Goal: Task Accomplishment & Management: Use online tool/utility

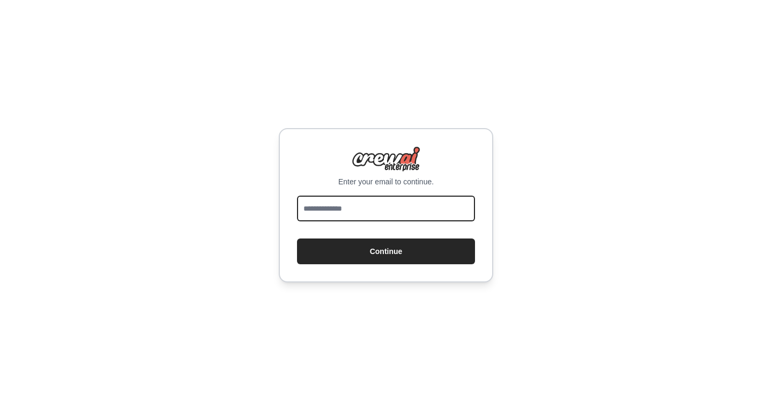
click at [385, 197] on input "email" at bounding box center [386, 209] width 178 height 26
type input "**********"
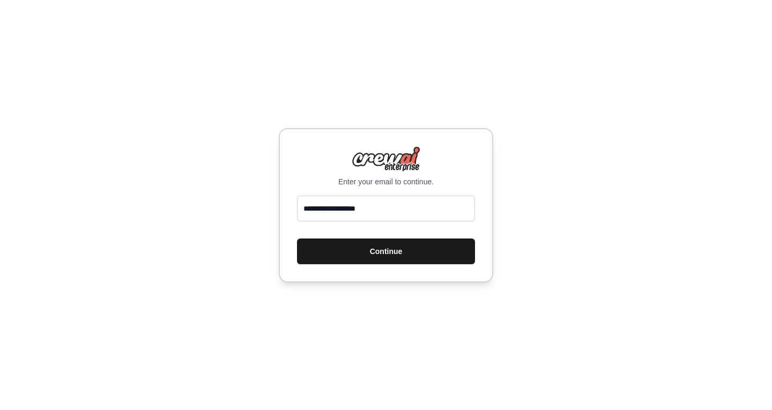
click at [398, 257] on button "Continue" at bounding box center [386, 251] width 178 height 26
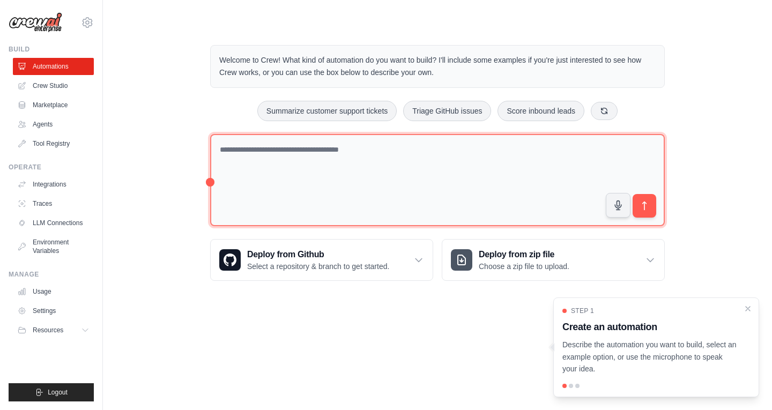
click at [271, 165] on textarea at bounding box center [437, 180] width 454 height 93
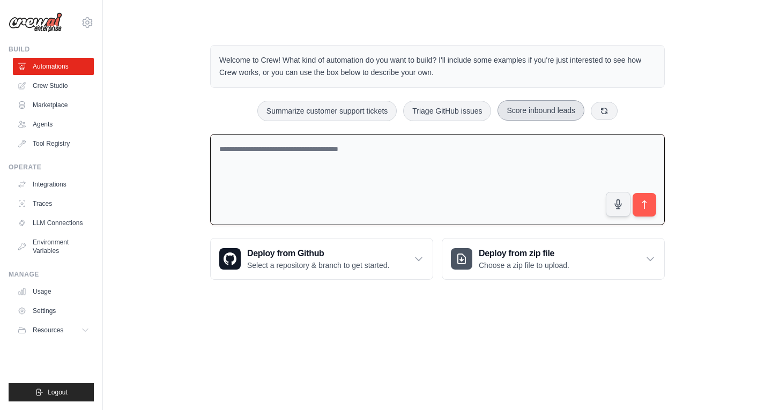
click at [534, 108] on button "Score inbound leads" at bounding box center [540, 110] width 87 height 20
type textarea "**********"
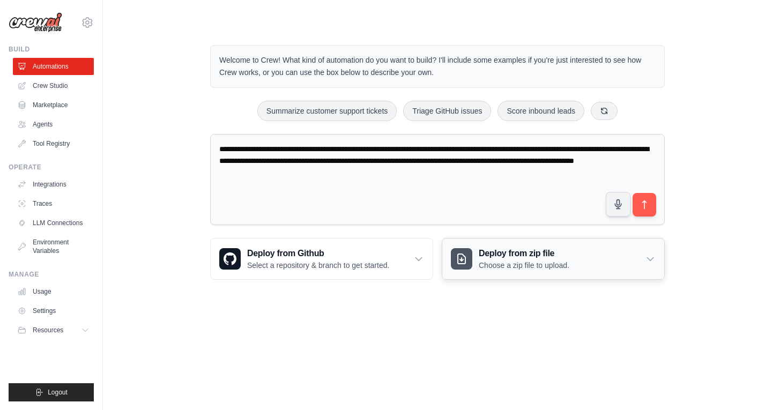
click at [653, 254] on icon at bounding box center [650, 258] width 11 height 11
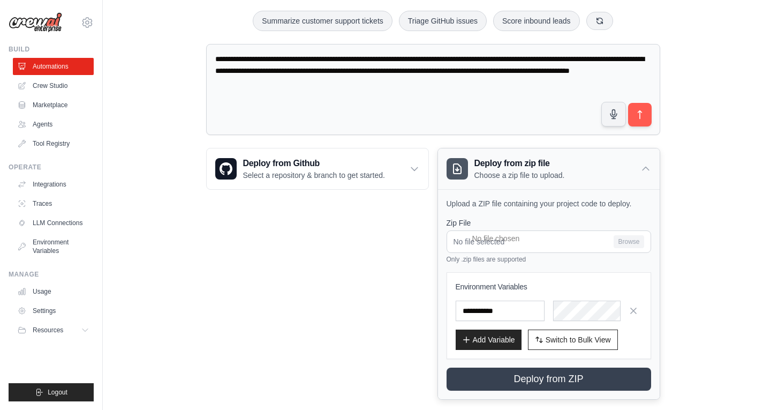
scroll to position [89, 0]
click at [645, 168] on icon at bounding box center [646, 169] width 6 height 3
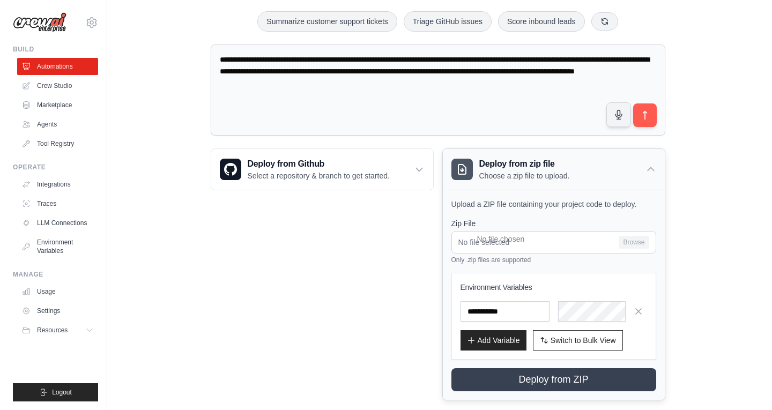
scroll to position [0, 0]
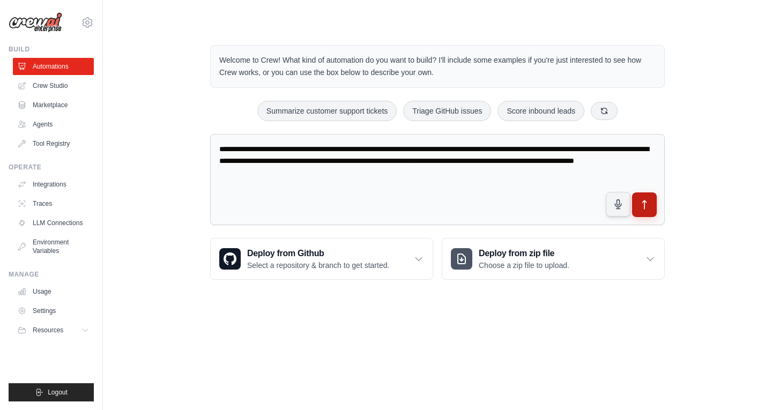
click at [647, 206] on icon "submit" at bounding box center [644, 204] width 11 height 11
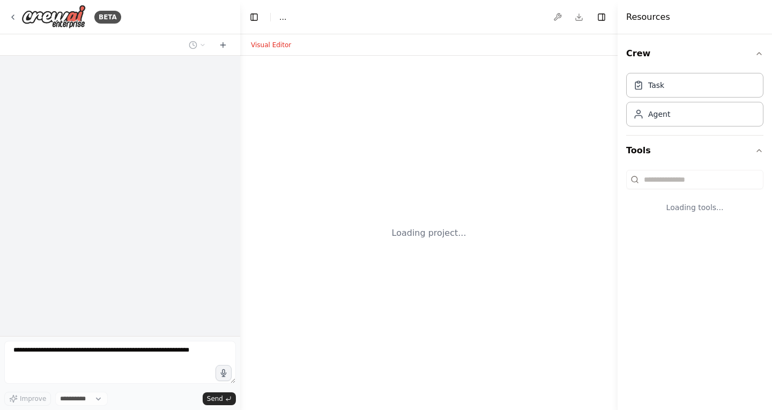
select select "****"
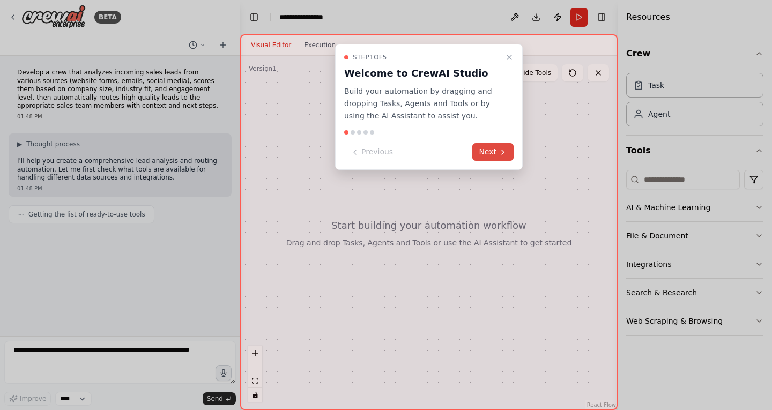
click at [500, 154] on icon at bounding box center [502, 152] width 9 height 9
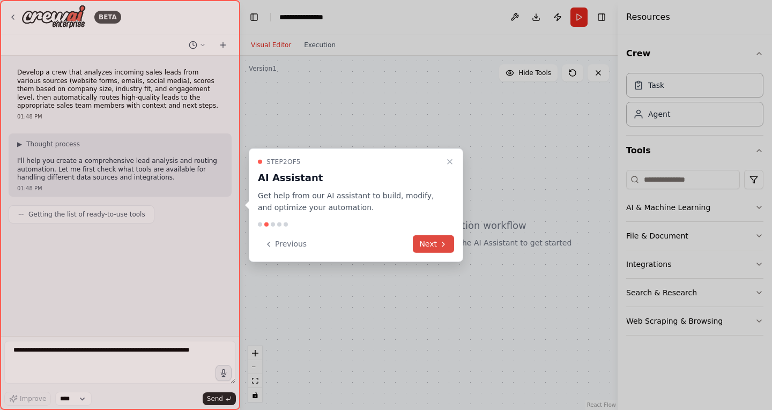
click at [433, 242] on button "Next" at bounding box center [433, 244] width 41 height 18
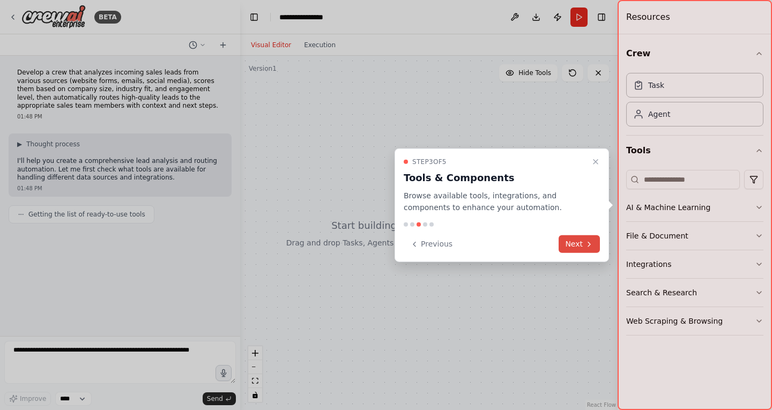
click at [594, 247] on button "Next" at bounding box center [578, 244] width 41 height 18
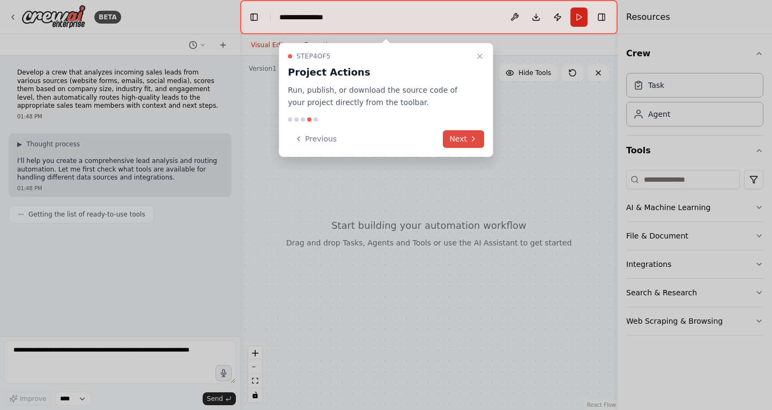
click at [471, 142] on icon at bounding box center [473, 138] width 9 height 9
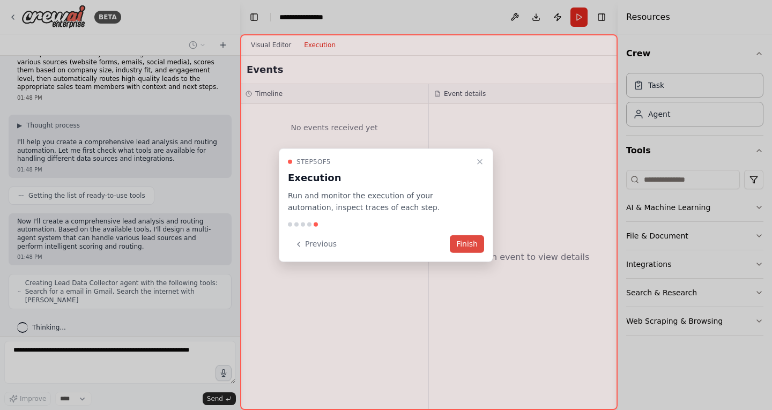
scroll to position [54, 0]
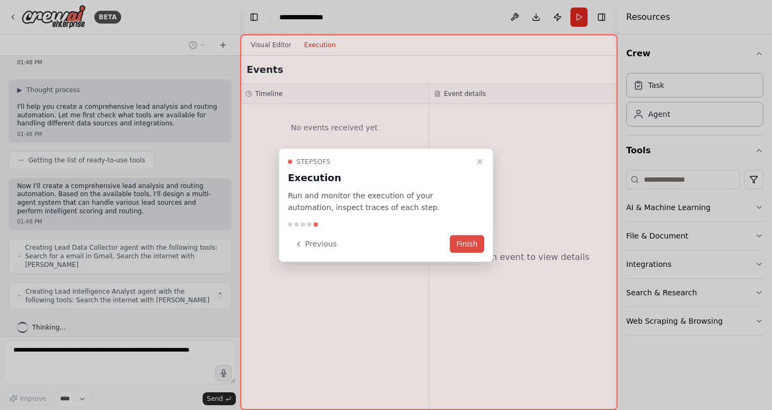
click at [473, 241] on button "Finish" at bounding box center [467, 244] width 34 height 18
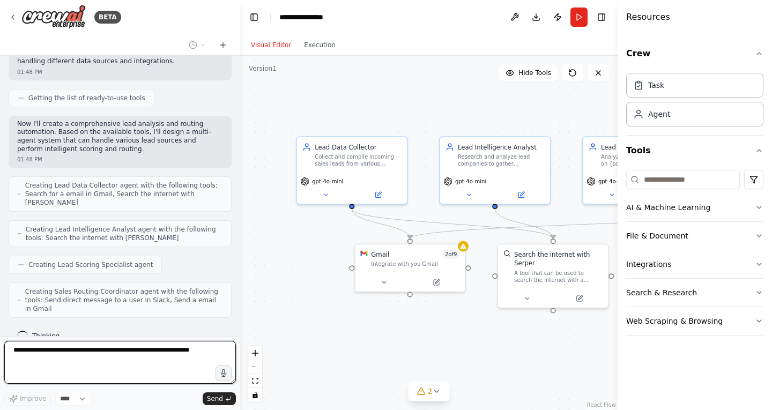
scroll to position [179, 0]
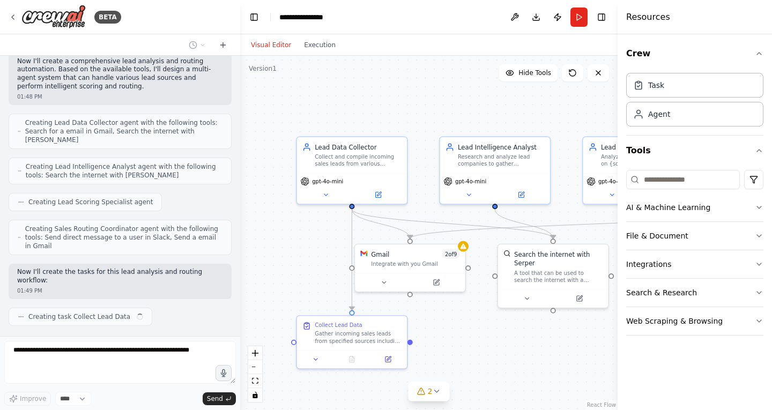
click at [307, 272] on div ".deletable-edge-delete-btn { width: 20px; height: 20px; border: 0px solid #ffff…" at bounding box center [428, 233] width 377 height 354
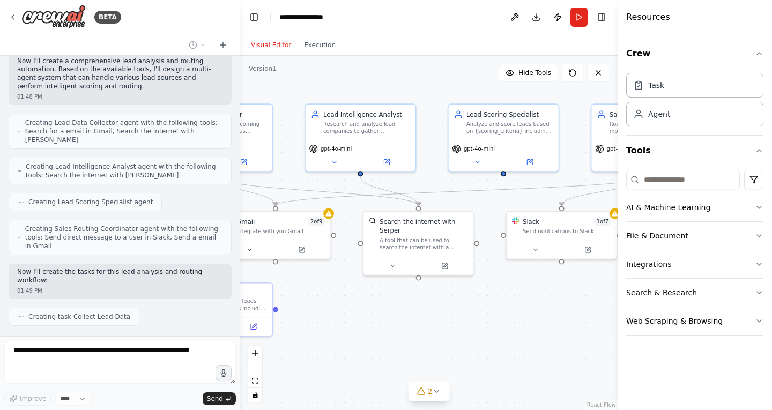
drag, startPoint x: 533, startPoint y: 338, endPoint x: 385, endPoint y: 289, distance: 156.4
click at [385, 289] on div ".deletable-edge-delete-btn { width: 20px; height: 20px; border: 0px solid #ffff…" at bounding box center [428, 233] width 377 height 354
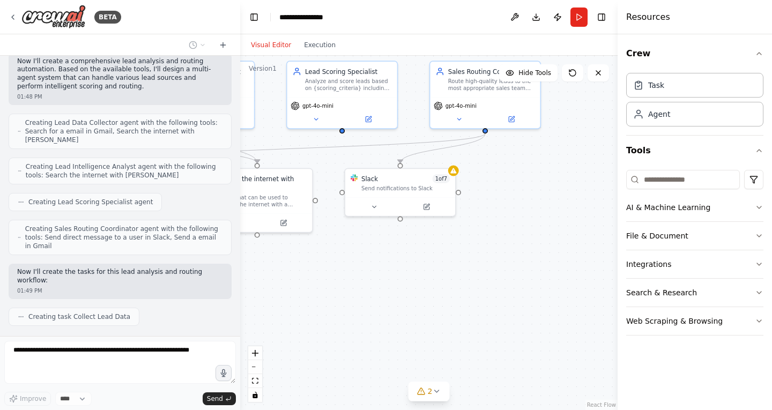
drag, startPoint x: 581, startPoint y: 295, endPoint x: 423, endPoint y: 267, distance: 160.6
click at [423, 267] on div ".deletable-edge-delete-btn { width: 20px; height: 20px; border: 0px solid #ffff…" at bounding box center [428, 233] width 377 height 354
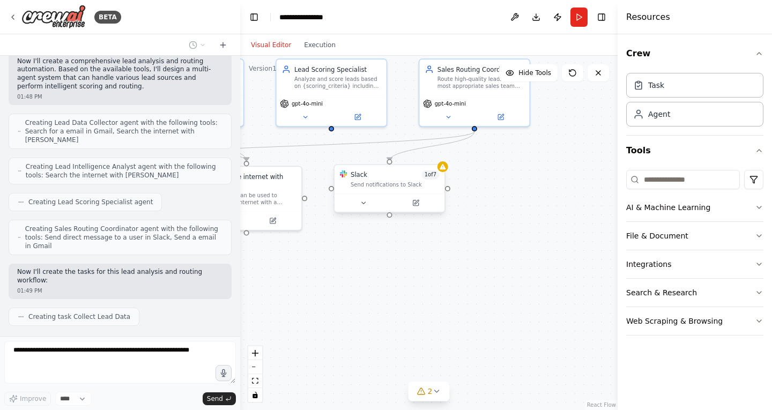
scroll to position [206, 0]
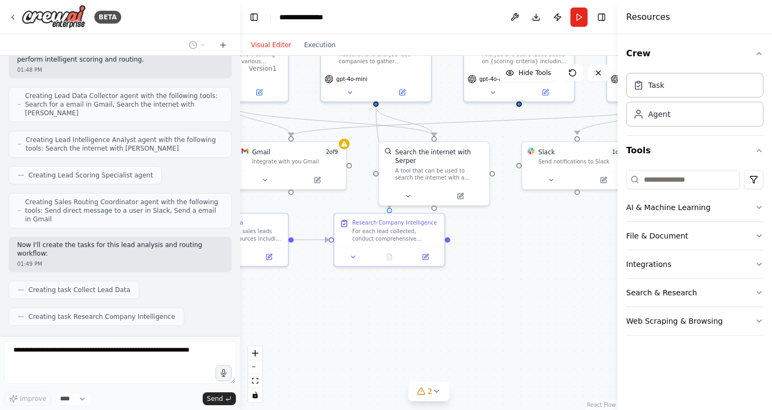
drag, startPoint x: 398, startPoint y: 265, endPoint x: 586, endPoint y: 241, distance: 190.2
click at [586, 241] on div ".deletable-edge-delete-btn { width: 20px; height: 20px; border: 0px solid #ffff…" at bounding box center [428, 233] width 377 height 354
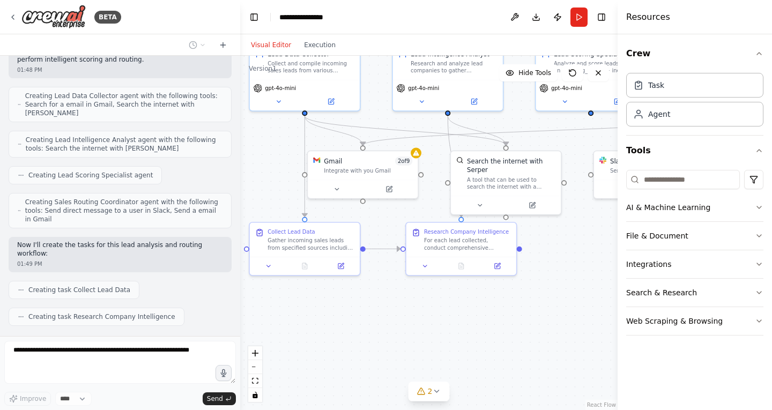
drag, startPoint x: 423, startPoint y: 312, endPoint x: 494, endPoint y: 321, distance: 71.3
click at [494, 321] on div ".deletable-edge-delete-btn { width: 20px; height: 20px; border: 0px solid #ffff…" at bounding box center [428, 233] width 377 height 354
click at [298, 241] on div "Gather incoming sales leads from specified sources including {lead_sources}. Ex…" at bounding box center [310, 242] width 87 height 14
click at [319, 244] on div "Gather incoming sales leads from specified sources including {lead_sources}. Ex…" at bounding box center [310, 242] width 87 height 14
click at [310, 239] on div "Gather incoming sales leads from specified sources including {lead_sources}. Ex…" at bounding box center [310, 242] width 87 height 14
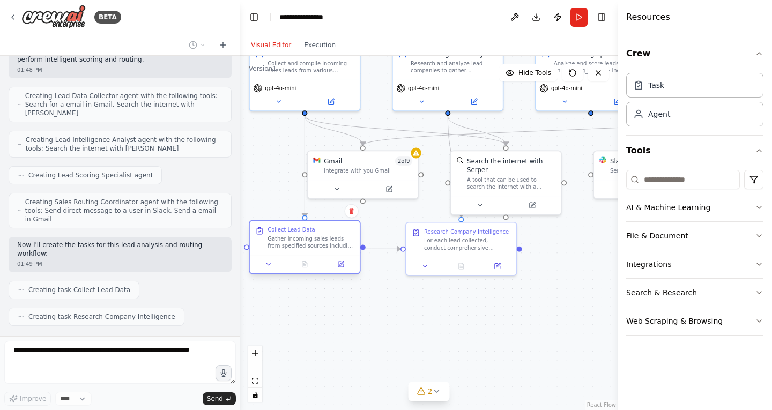
click at [310, 239] on div "Gather incoming sales leads from specified sources including {lead_sources}. Ex…" at bounding box center [310, 242] width 87 height 14
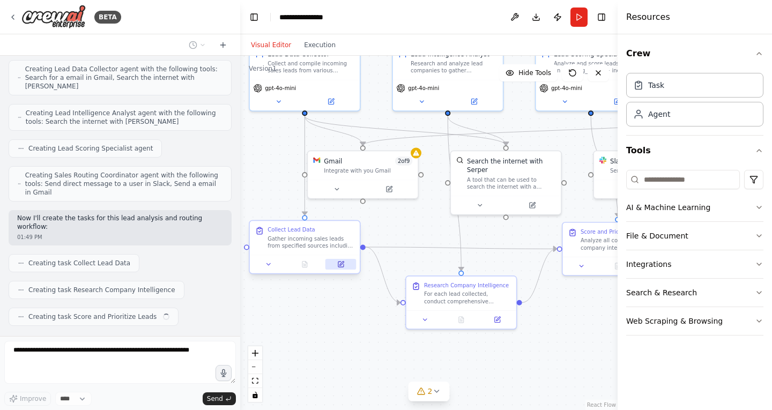
click at [341, 263] on icon at bounding box center [341, 263] width 4 height 4
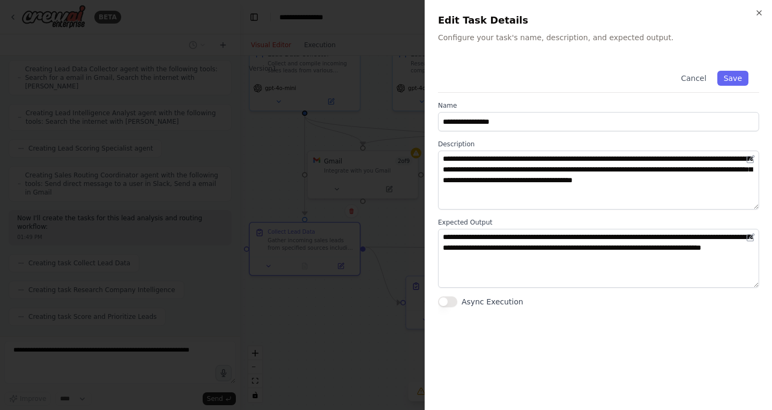
click at [319, 337] on div at bounding box center [386, 205] width 772 height 410
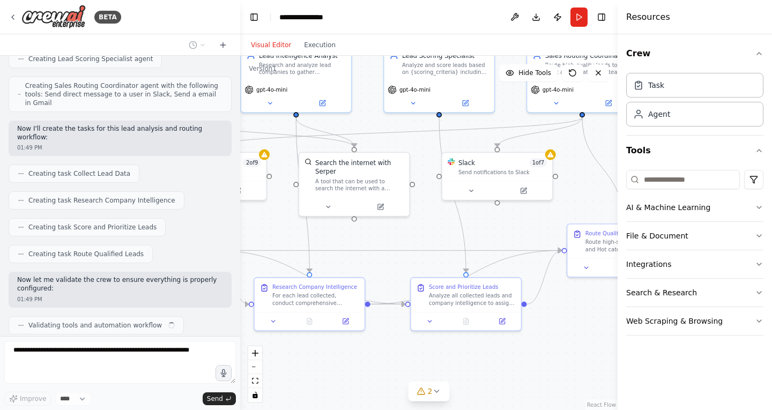
scroll to position [330, 0]
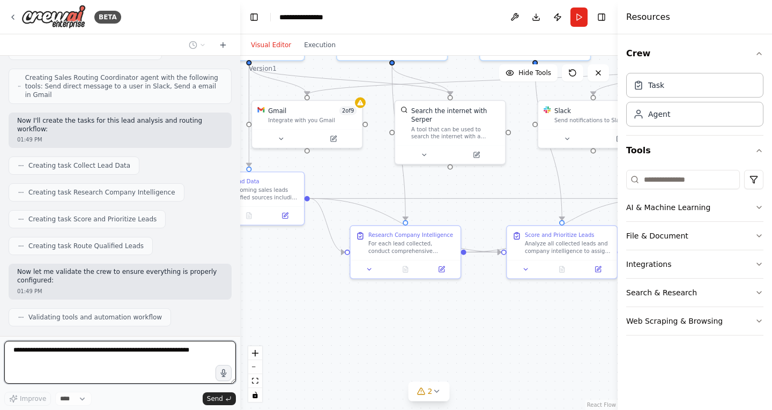
drag, startPoint x: 553, startPoint y: 347, endPoint x: 496, endPoint y: 295, distance: 77.7
click at [496, 295] on div ".deletable-edge-delete-btn { width: 20px; height: 20px; border: 0px solid #ffff…" at bounding box center [428, 233] width 377 height 354
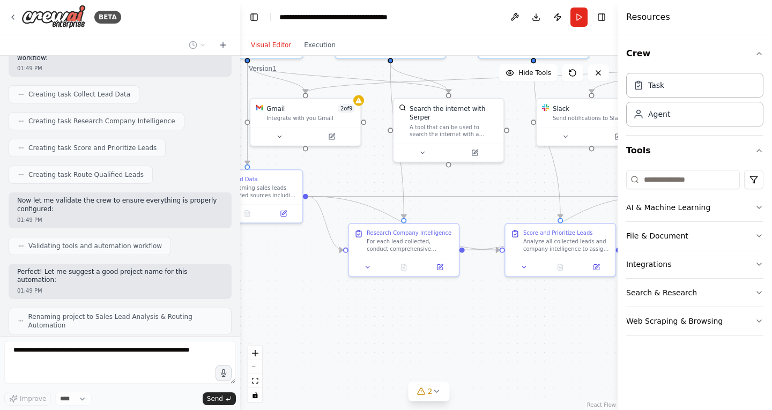
scroll to position [393, 0]
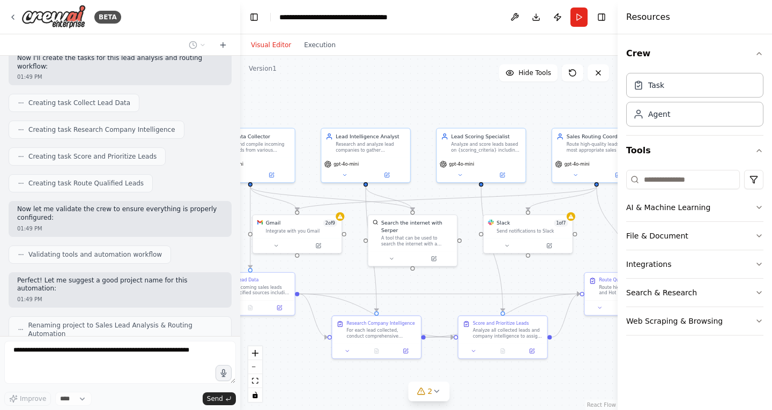
drag, startPoint x: 583, startPoint y: 204, endPoint x: 542, endPoint y: 274, distance: 81.9
click at [542, 274] on div ".deletable-edge-delete-btn { width: 20px; height: 20px; border: 0px solid #ffff…" at bounding box center [428, 233] width 377 height 354
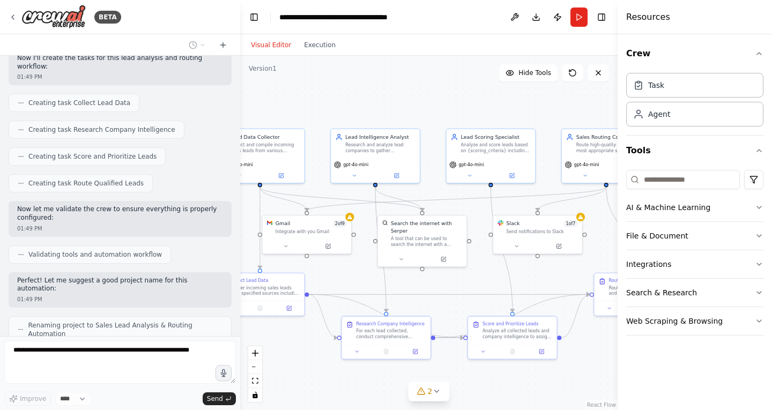
drag, startPoint x: 466, startPoint y: 265, endPoint x: 521, endPoint y: 288, distance: 59.3
click at [521, 288] on div ".deletable-edge-delete-btn { width: 20px; height: 20px; border: 0px solid #ffff…" at bounding box center [428, 233] width 377 height 354
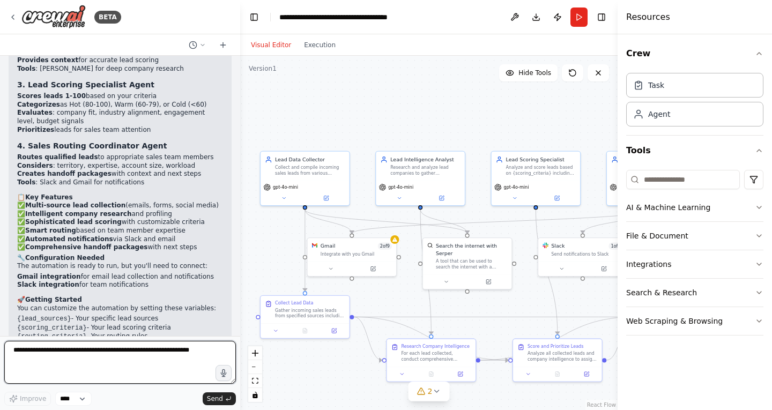
scroll to position [858, 0]
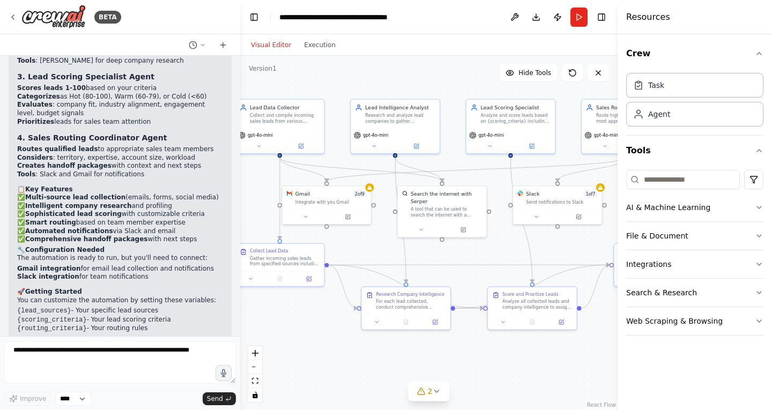
drag, startPoint x: 500, startPoint y: 312, endPoint x: 475, endPoint y: 260, distance: 57.5
click at [475, 260] on div ".deletable-edge-delete-btn { width: 20px; height: 20px; border: 0px solid #ffff…" at bounding box center [428, 233] width 377 height 354
click at [310, 279] on icon at bounding box center [309, 277] width 4 height 4
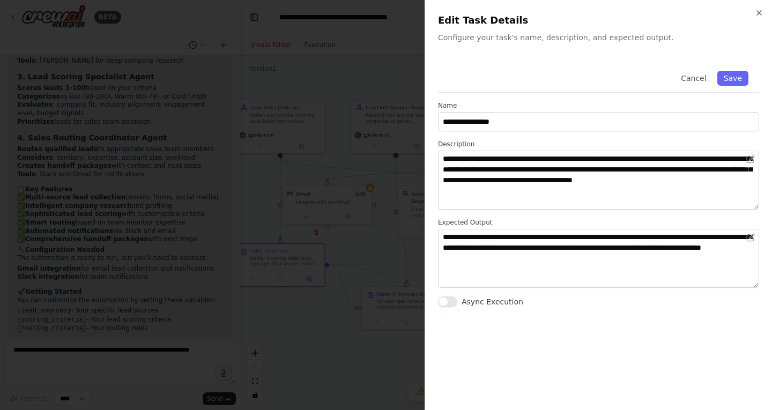
click at [308, 342] on div at bounding box center [386, 205] width 772 height 410
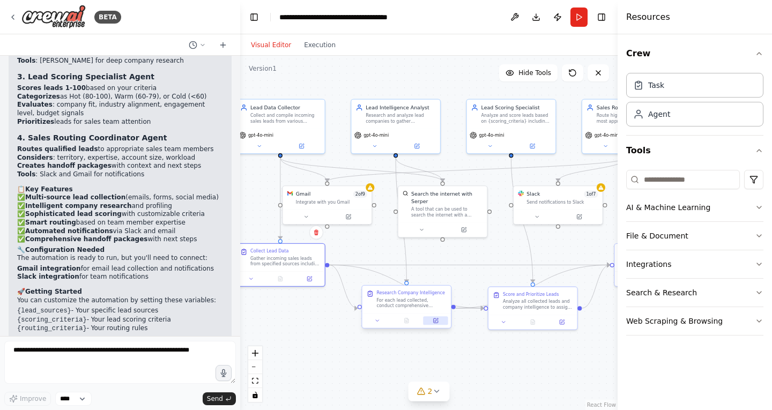
click at [437, 323] on icon at bounding box center [435, 321] width 6 height 6
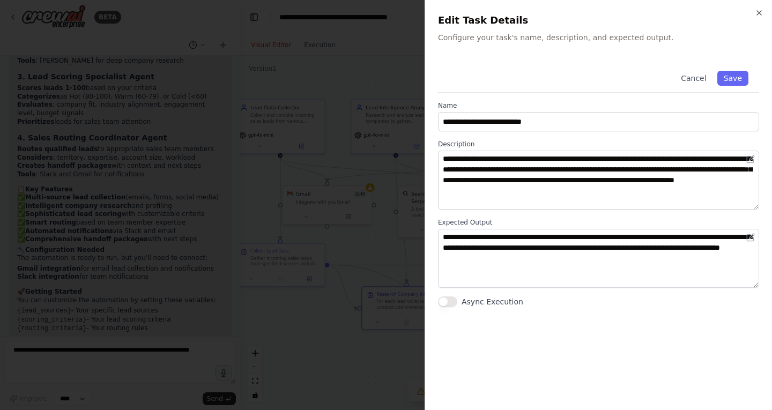
click at [320, 351] on div at bounding box center [386, 205] width 772 height 410
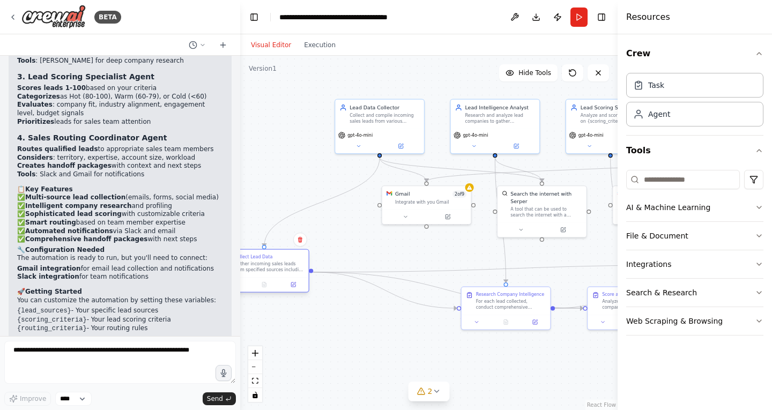
drag, startPoint x: 296, startPoint y: 258, endPoint x: 278, endPoint y: 268, distance: 21.1
click at [278, 268] on div "Gather incoming sales leads from specified sources including {lead_sources}. Ex…" at bounding box center [269, 267] width 70 height 12
drag, startPoint x: 512, startPoint y: 307, endPoint x: 409, endPoint y: 371, distance: 120.6
click at [409, 371] on div "For each lead collected, conduct comprehensive company research to gather intel…" at bounding box center [413, 368] width 70 height 12
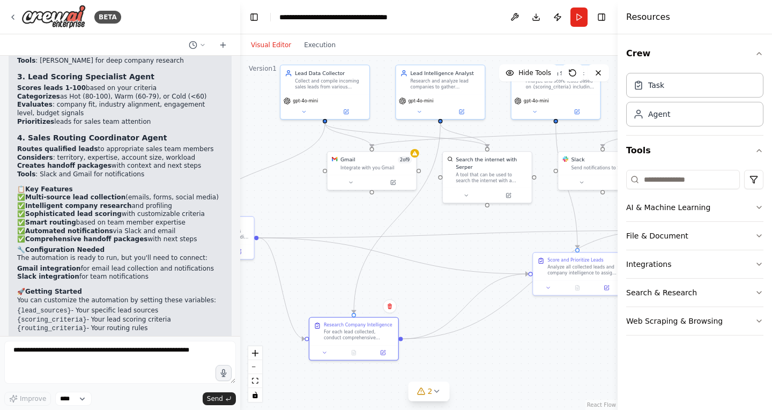
drag, startPoint x: 521, startPoint y: 316, endPoint x: 428, endPoint y: 259, distance: 108.9
click at [428, 259] on div ".deletable-edge-delete-btn { width: 20px; height: 20px; border: 0px solid #ffff…" at bounding box center [428, 233] width 377 height 354
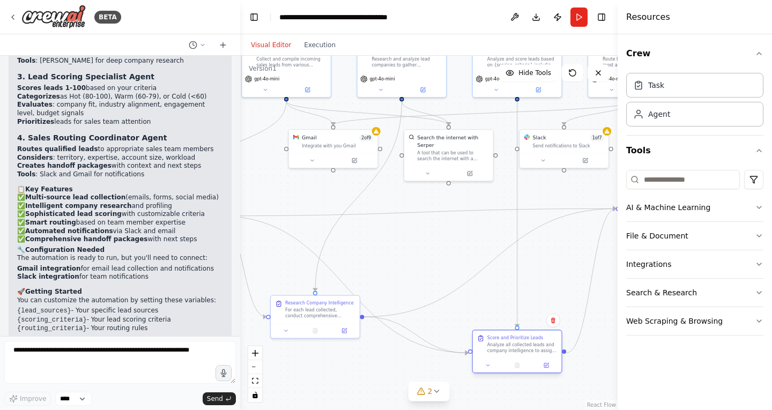
click at [510, 346] on div "Score and Prioritize Leads Analyze all collected leads and company intelligence…" at bounding box center [517, 351] width 90 height 43
drag, startPoint x: 549, startPoint y: 242, endPoint x: 513, endPoint y: 320, distance: 85.8
click at [513, 320] on div "Score and Prioritize Leads Analyze all collected leads and company intelligence…" at bounding box center [517, 315] width 90 height 43
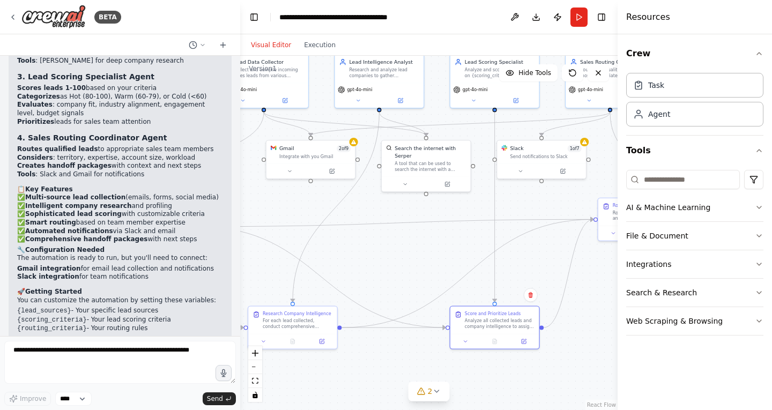
drag, startPoint x: 576, startPoint y: 239, endPoint x: 555, endPoint y: 250, distance: 24.0
click at [555, 250] on div ".deletable-edge-delete-btn { width: 20px; height: 20px; border: 0px solid #ffff…" at bounding box center [428, 233] width 377 height 354
click at [488, 318] on div "Analyze all collected leads and company intelligence to assign comprehensive le…" at bounding box center [501, 323] width 70 height 12
click at [525, 339] on icon at bounding box center [524, 339] width 3 height 3
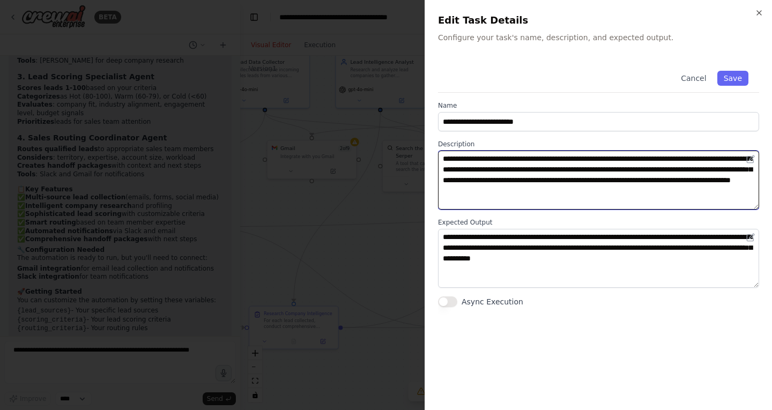
click at [494, 171] on textarea "**********" at bounding box center [598, 180] width 321 height 59
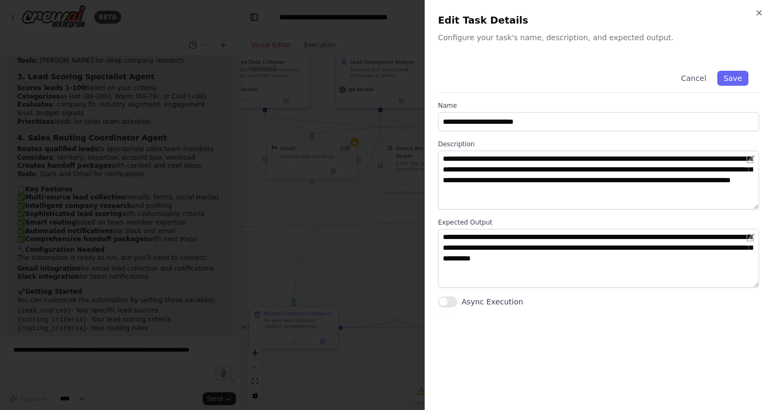
click at [356, 253] on div at bounding box center [386, 205] width 772 height 410
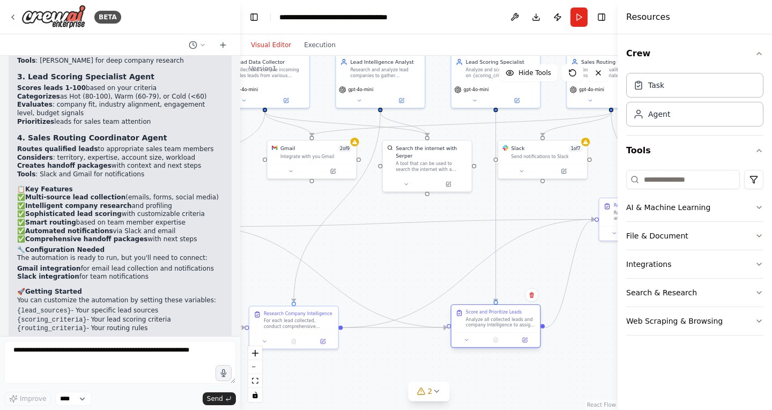
click at [448, 325] on div at bounding box center [448, 326] width 4 height 4
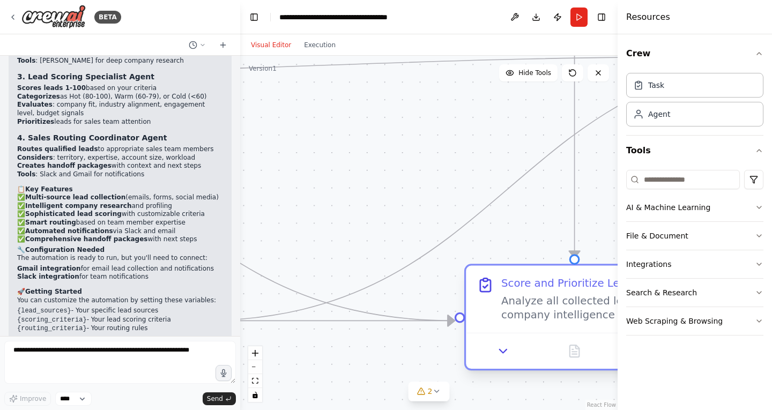
click at [538, 316] on div "Analyze all collected leads and company intelligence to assign comprehensive le…" at bounding box center [586, 308] width 171 height 28
click at [513, 353] on button at bounding box center [503, 350] width 61 height 21
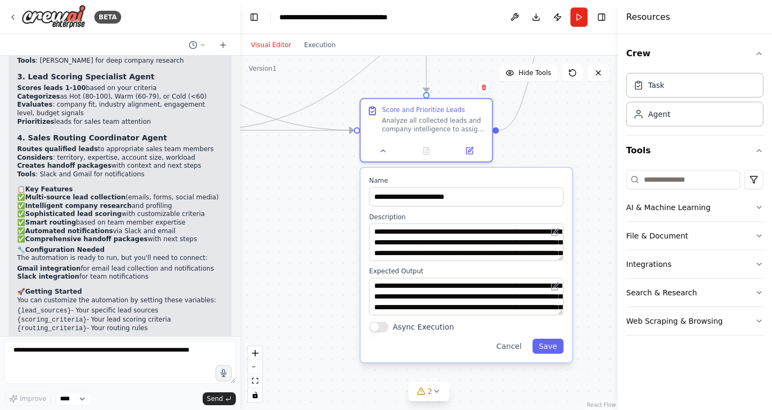
drag, startPoint x: 416, startPoint y: 361, endPoint x: 348, endPoint y: 184, distance: 189.9
click at [348, 184] on div ".deletable-edge-delete-btn { width: 20px; height: 20px; border: 0px solid #ffff…" at bounding box center [428, 233] width 377 height 354
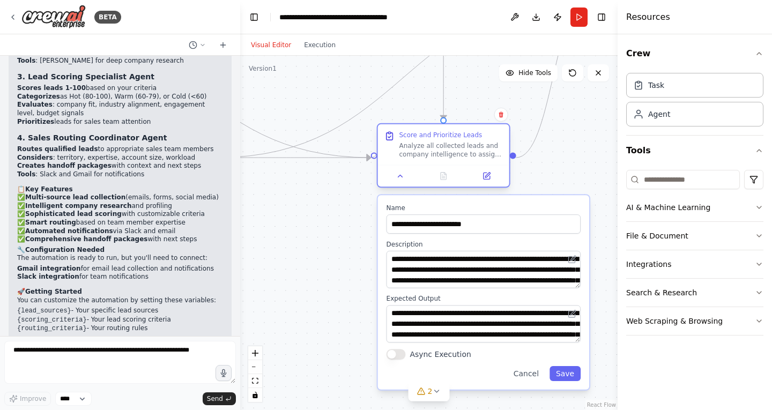
click at [375, 155] on div at bounding box center [374, 155] width 6 height 6
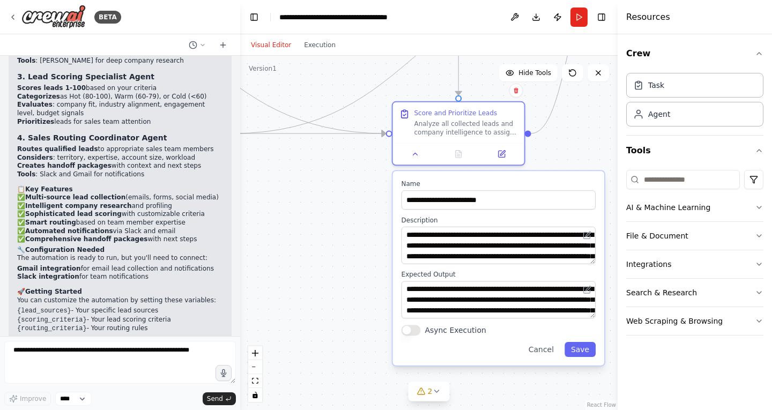
drag, startPoint x: 346, startPoint y: 193, endPoint x: 340, endPoint y: 163, distance: 30.5
click at [340, 163] on div ".deletable-edge-delete-btn { width: 20px; height: 20px; border: 0px solid #ffff…" at bounding box center [428, 233] width 377 height 354
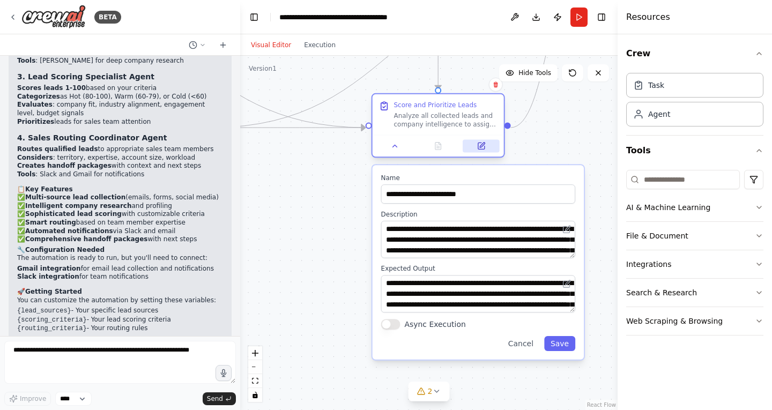
click at [477, 148] on icon at bounding box center [481, 145] width 9 height 9
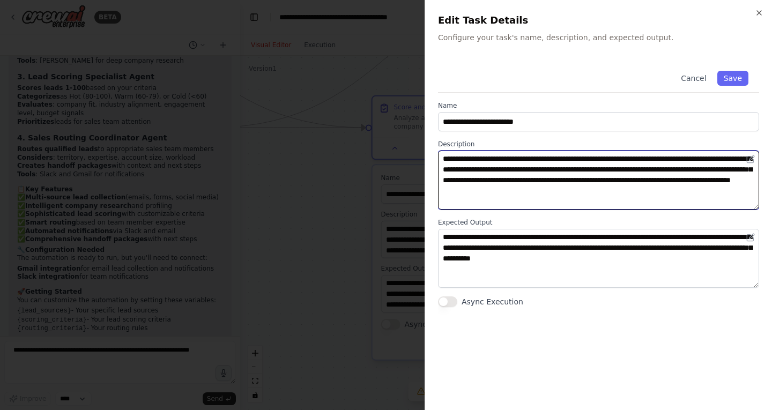
click at [675, 190] on textarea "**********" at bounding box center [598, 180] width 321 height 59
type textarea "**********"
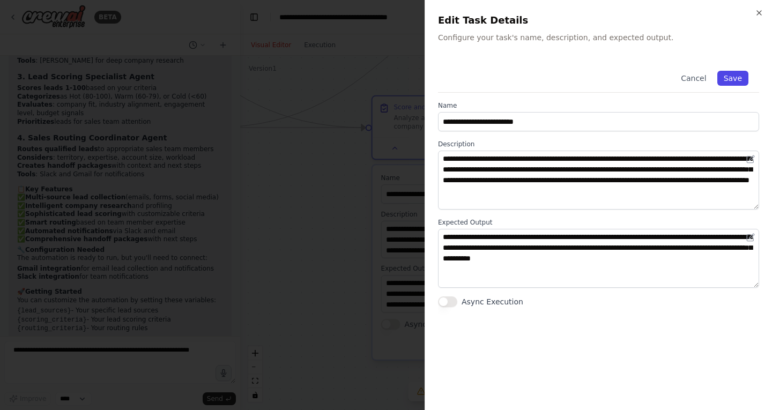
click at [740, 79] on button "Save" at bounding box center [732, 78] width 31 height 15
type textarea "**********"
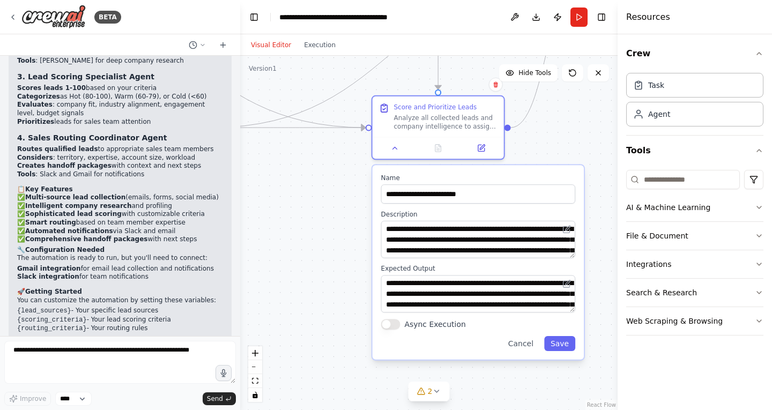
click at [342, 189] on div ".deletable-edge-delete-btn { width: 20px; height: 20px; border: 0px solid #ffff…" at bounding box center [428, 233] width 377 height 354
click at [369, 128] on div at bounding box center [368, 125] width 6 height 6
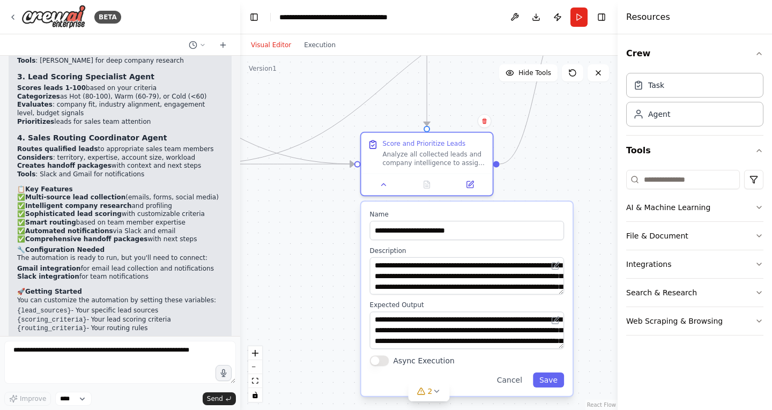
drag, startPoint x: 340, startPoint y: 181, endPoint x: 338, endPoint y: 215, distance: 34.4
click at [338, 215] on div ".deletable-edge-delete-btn { width: 20px; height: 20px; border: 0px solid #ffff…" at bounding box center [428, 233] width 377 height 354
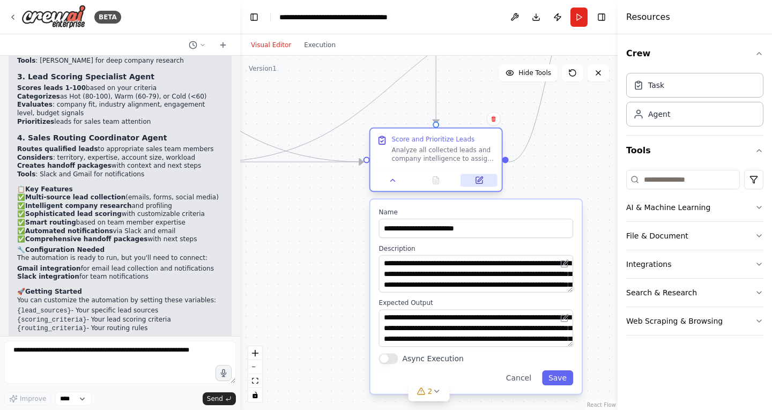
click at [484, 186] on button at bounding box center [478, 180] width 36 height 13
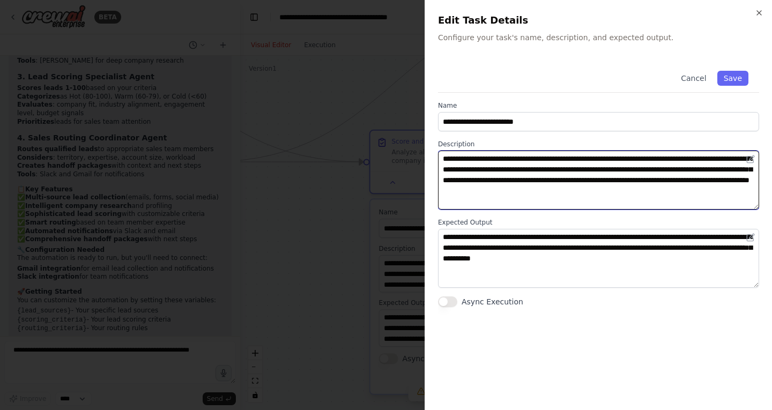
drag, startPoint x: 665, startPoint y: 189, endPoint x: 740, endPoint y: 204, distance: 76.5
click at [740, 204] on textarea "**********" at bounding box center [598, 180] width 321 height 59
type textarea "**********"
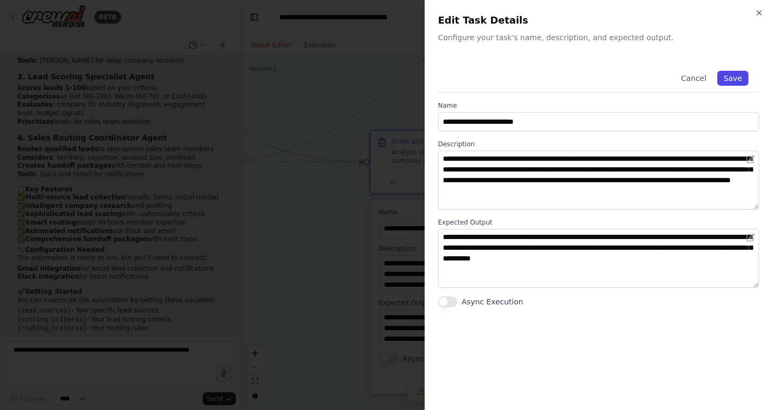
click at [735, 79] on button "Save" at bounding box center [732, 78] width 31 height 15
type textarea "**********"
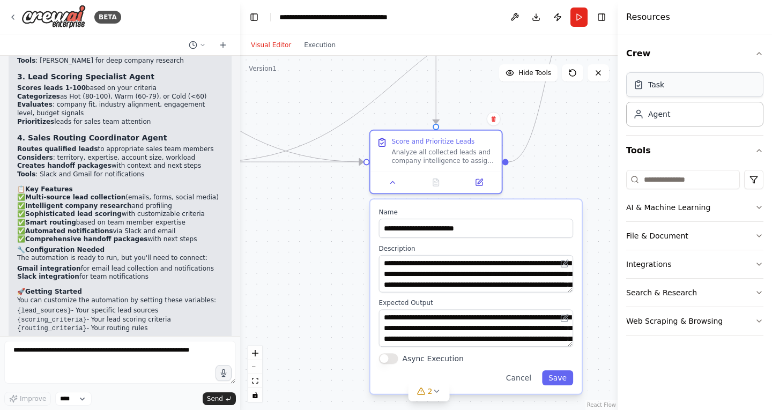
click at [667, 92] on div "Task" at bounding box center [694, 84] width 137 height 25
click at [687, 115] on div "Agent" at bounding box center [694, 113] width 137 height 25
click at [683, 83] on div "Task" at bounding box center [694, 84] width 137 height 25
click at [714, 214] on button "AI & Machine Learning" at bounding box center [694, 207] width 137 height 28
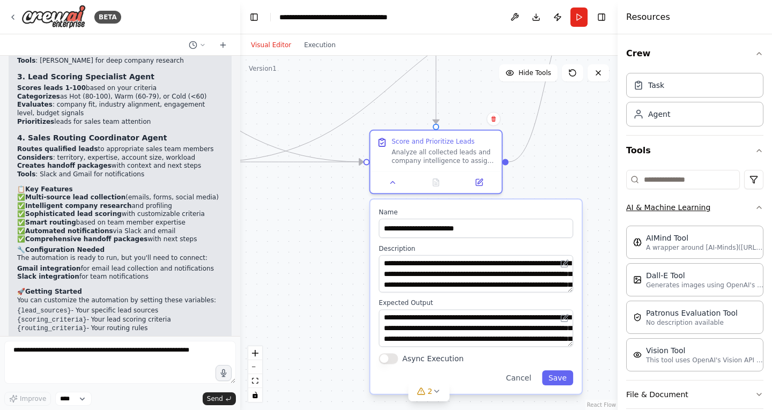
click at [714, 214] on button "AI & Machine Learning" at bounding box center [694, 207] width 137 height 28
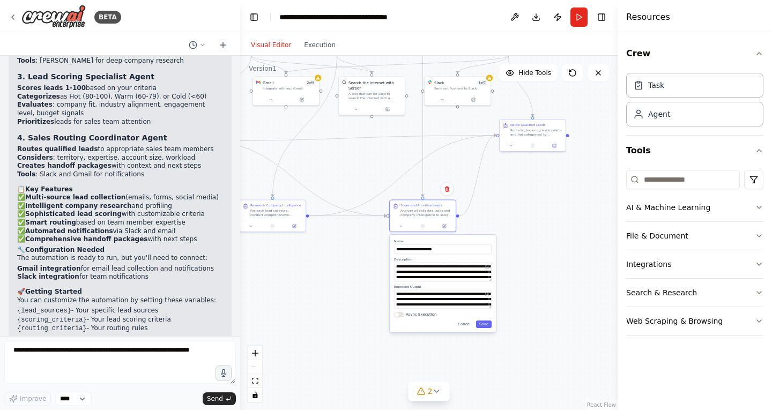
drag, startPoint x: 335, startPoint y: 246, endPoint x: 369, endPoint y: 269, distance: 40.6
click at [369, 269] on div ".deletable-edge-delete-btn { width: 20px; height: 20px; border: 0px solid #ffff…" at bounding box center [428, 233] width 377 height 354
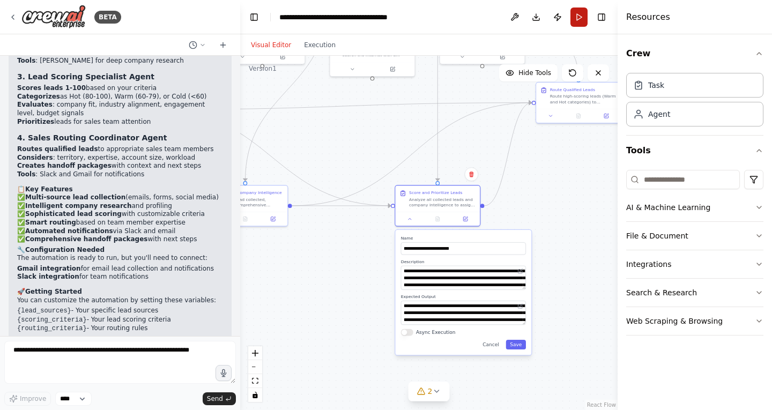
click at [575, 20] on button "Run" at bounding box center [578, 17] width 17 height 19
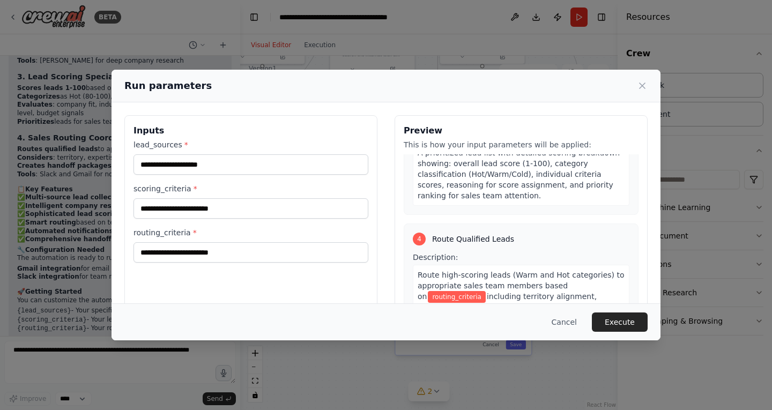
scroll to position [647, 0]
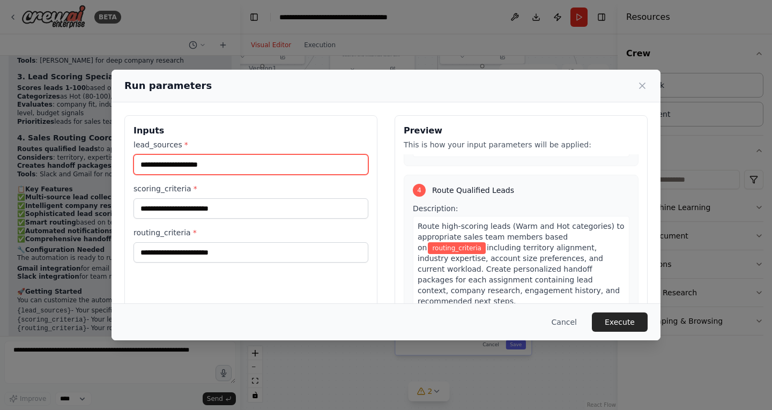
click at [314, 164] on input "lead_sources *" at bounding box center [250, 164] width 235 height 20
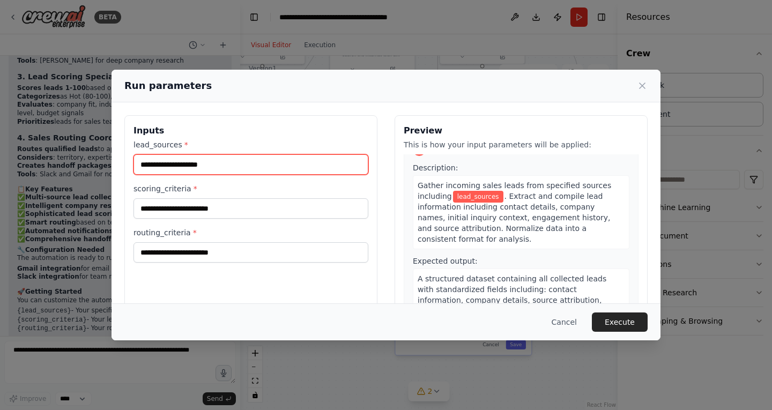
scroll to position [12, 0]
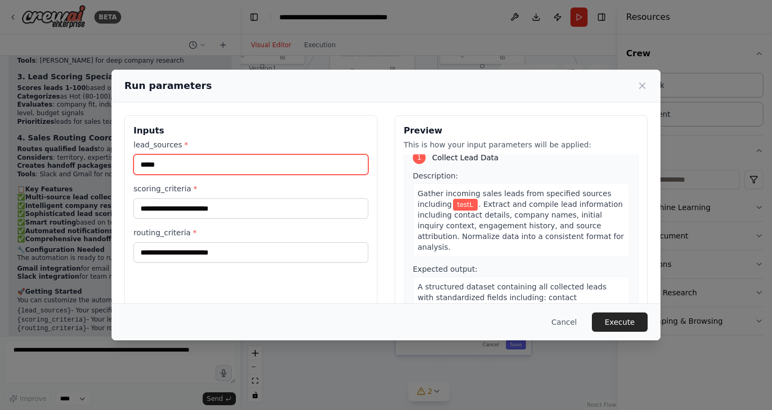
type input "*****"
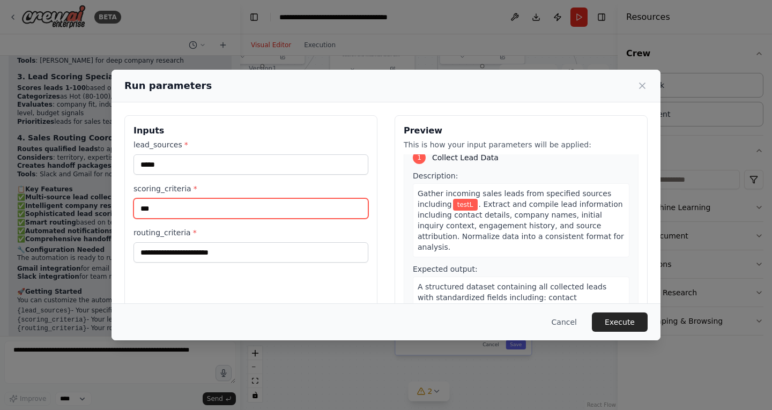
type input "****"
type input "***"
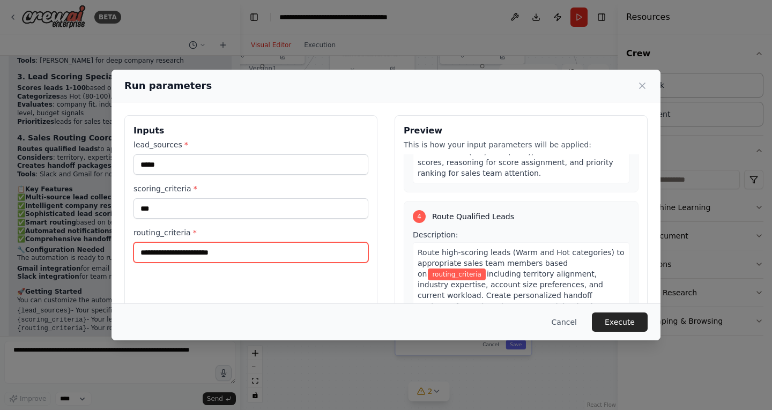
scroll to position [620, 0]
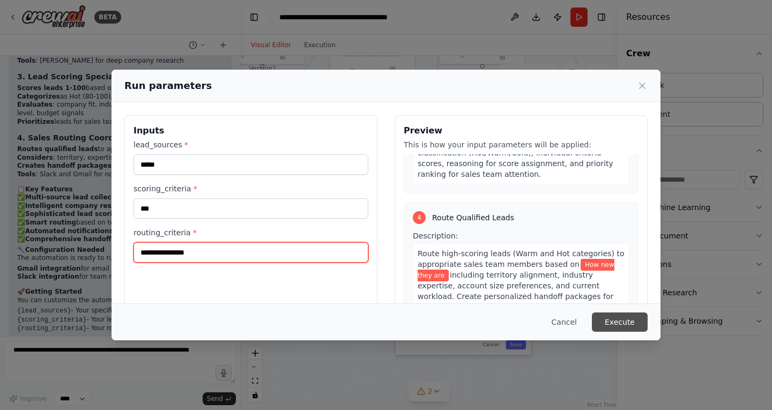
type input "**********"
click at [596, 328] on button "Execute" at bounding box center [619, 321] width 56 height 19
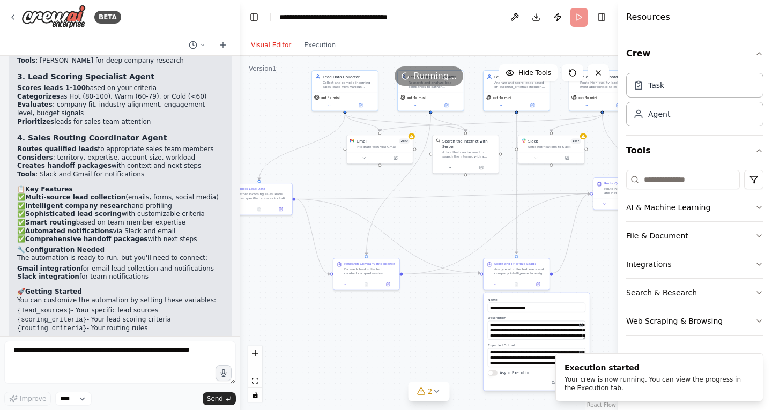
drag, startPoint x: 378, startPoint y: 122, endPoint x: 455, endPoint y: 205, distance: 113.4
click at [455, 205] on div ".deletable-edge-delete-btn { width: 20px; height: 20px; border: 0px solid #ffff…" at bounding box center [428, 233] width 377 height 354
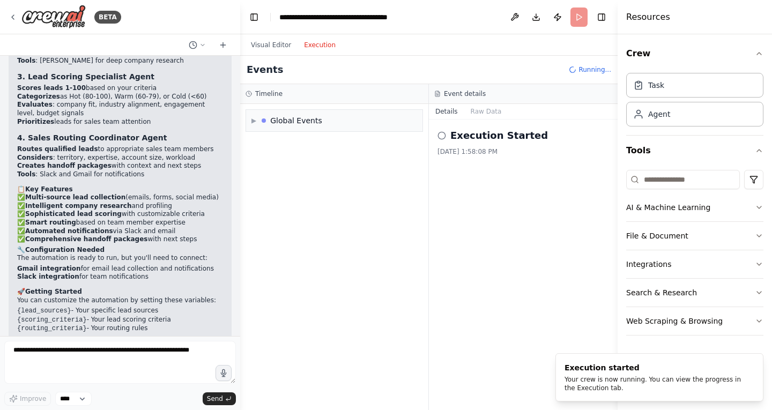
click at [323, 50] on button "Execution" at bounding box center [319, 45] width 44 height 13
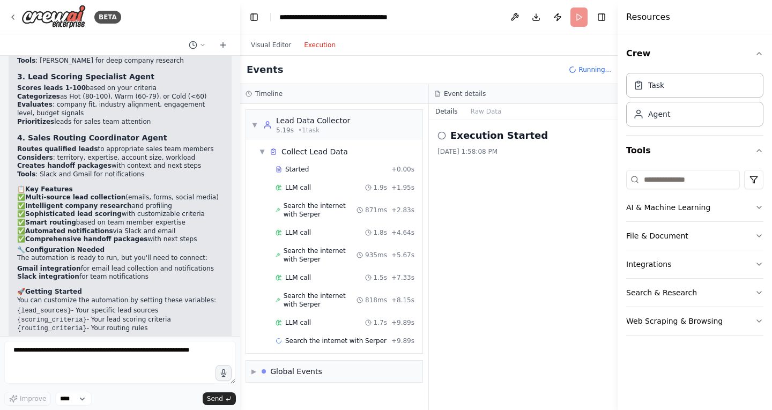
click at [318, 312] on div "Started + 0.00s LLM call 1.9s + 1.95s Search the internet with Serper 871ms + 2…" at bounding box center [338, 256] width 168 height 190
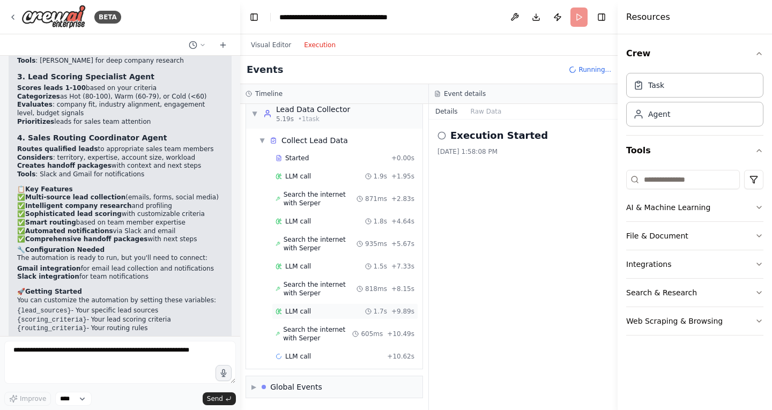
click at [323, 304] on div "LLM call 1.7s + 9.89s" at bounding box center [345, 311] width 146 height 16
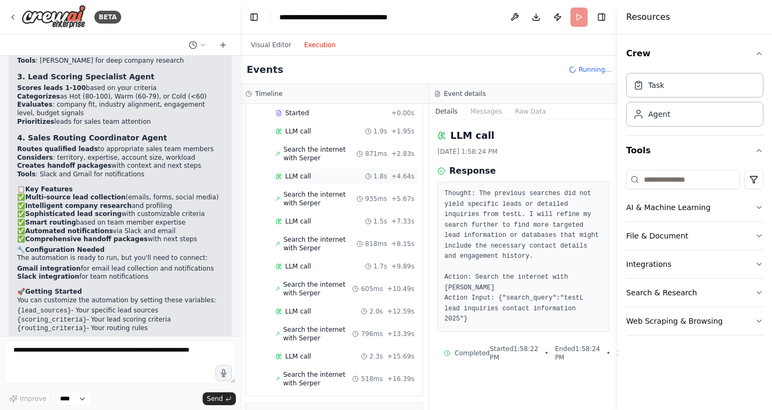
scroll to position [0, 0]
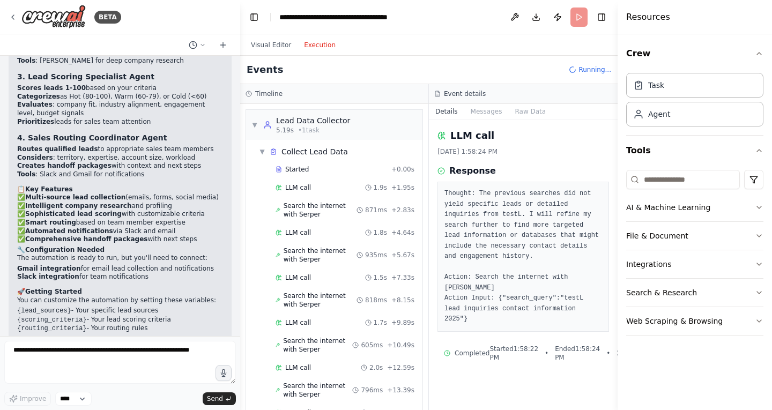
click at [580, 17] on header "**********" at bounding box center [428, 17] width 377 height 34
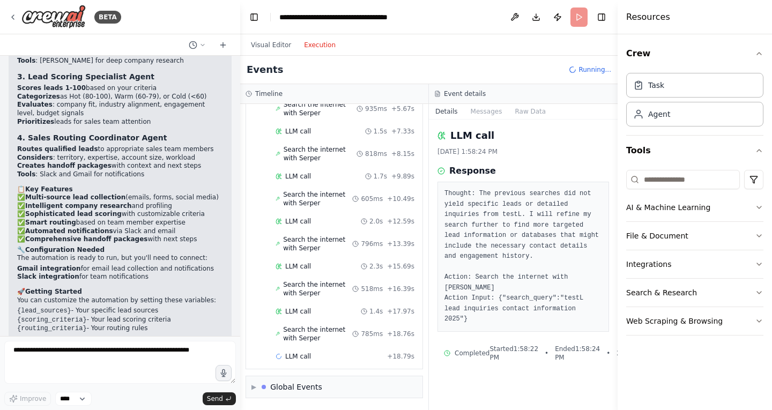
click at [595, 70] on span "Running..." at bounding box center [594, 69] width 33 height 9
click at [269, 46] on button "Visual Editor" at bounding box center [270, 45] width 53 height 13
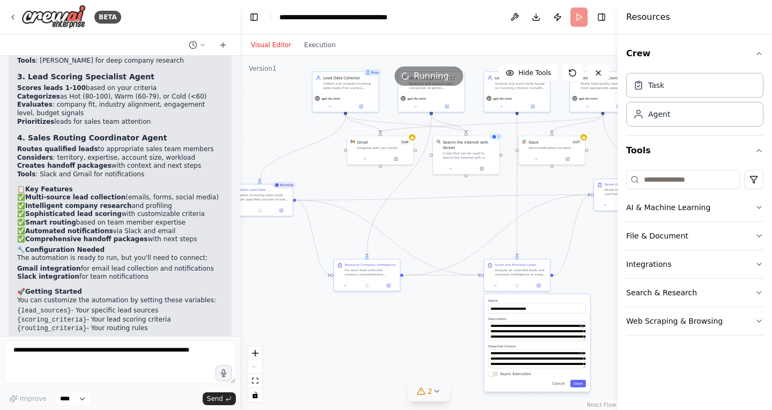
click at [433, 386] on button "2" at bounding box center [428, 391] width 41 height 20
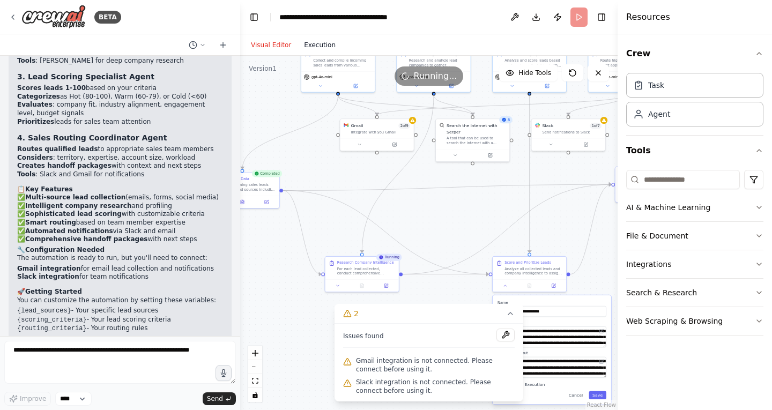
click at [326, 40] on button "Execution" at bounding box center [319, 45] width 44 height 13
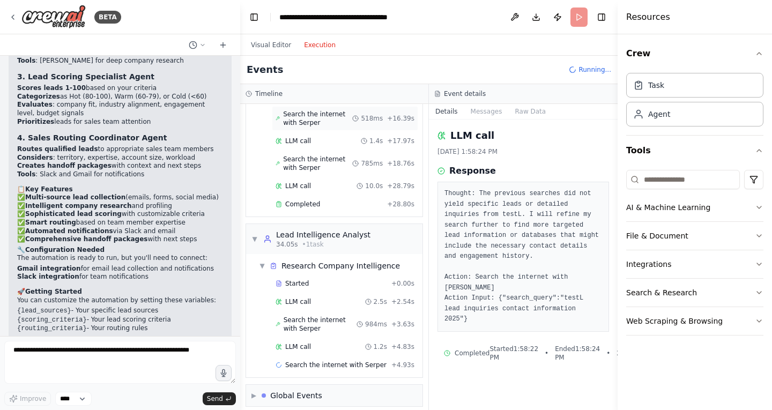
scroll to position [323, 0]
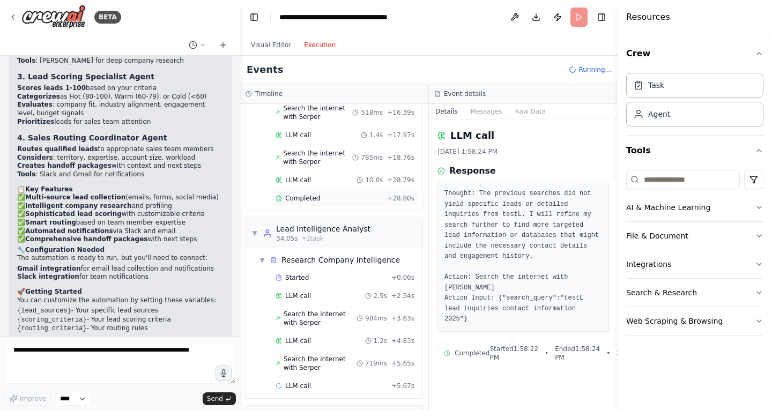
click at [321, 196] on div "Completed" at bounding box center [328, 198] width 107 height 9
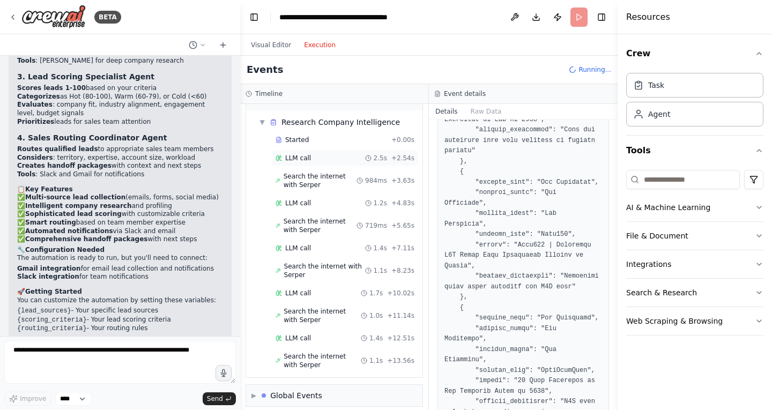
scroll to position [461, 0]
click at [328, 156] on div "LLM call 2.5s + 2.54s" at bounding box center [344, 157] width 139 height 9
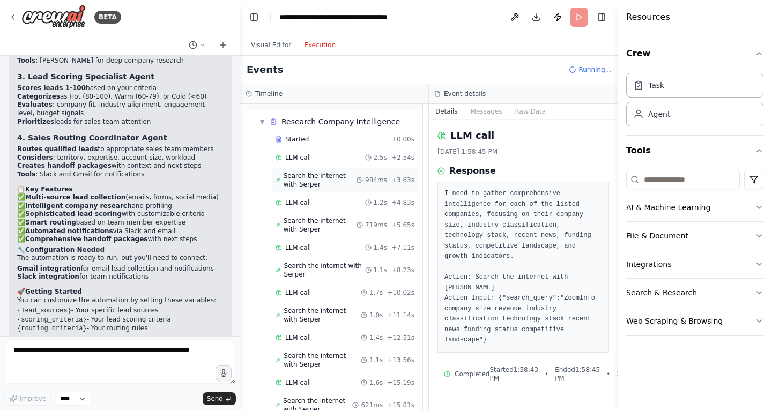
click at [315, 181] on span "Search the internet with Serper" at bounding box center [319, 179] width 73 height 17
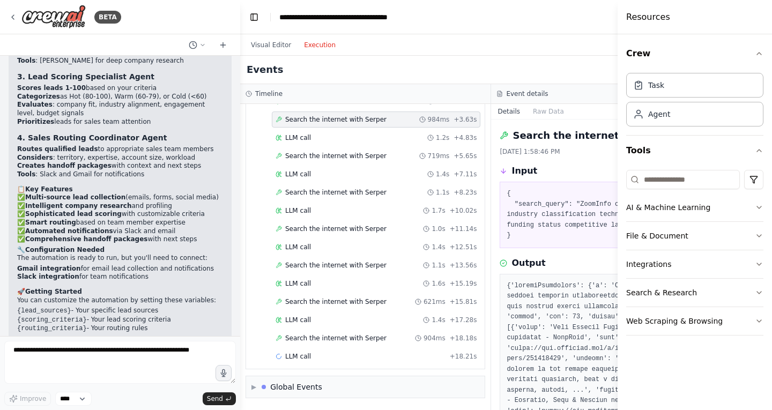
scroll to position [401, 0]
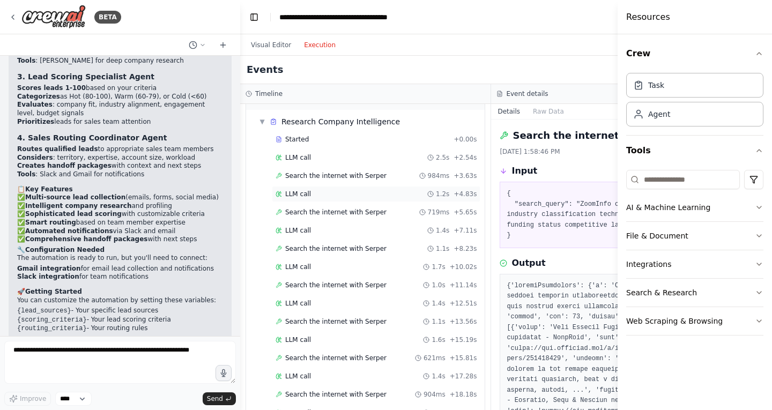
click at [311, 199] on div "LLM call 1.2s + 4.83s" at bounding box center [376, 194] width 208 height 16
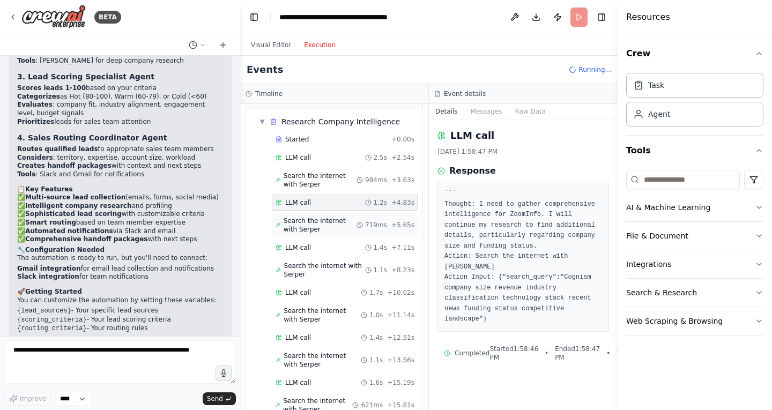
click at [310, 218] on span "Search the internet with Serper" at bounding box center [319, 224] width 73 height 17
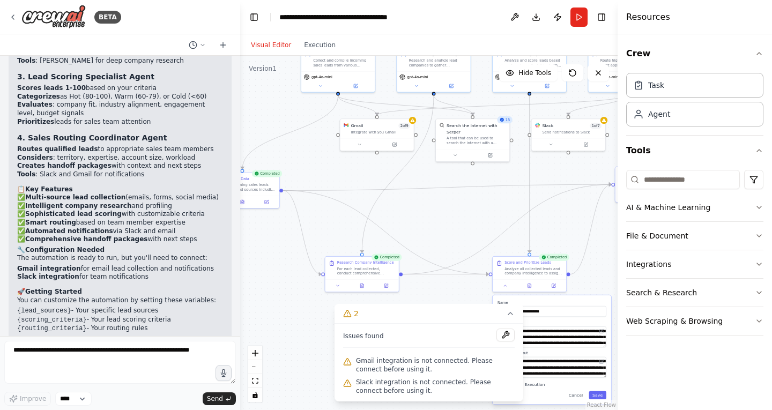
click at [264, 42] on button "Visual Editor" at bounding box center [270, 45] width 53 height 13
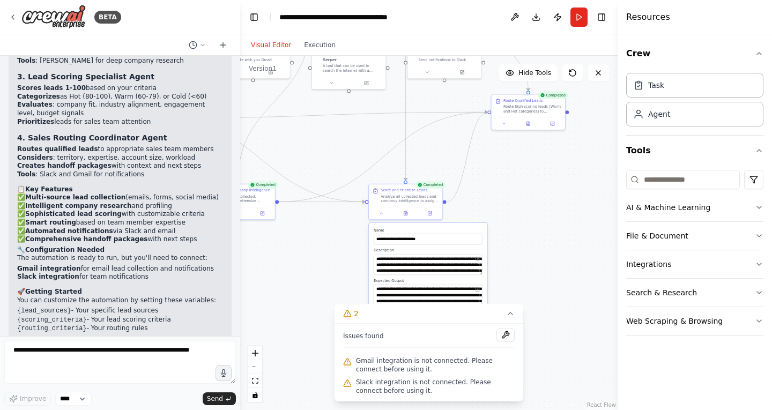
drag, startPoint x: 452, startPoint y: 223, endPoint x: 323, endPoint y: 146, distance: 150.6
click at [323, 146] on div ".deletable-edge-delete-btn { width: 20px; height: 20px; border: 0px solid #ffff…" at bounding box center [428, 233] width 377 height 354
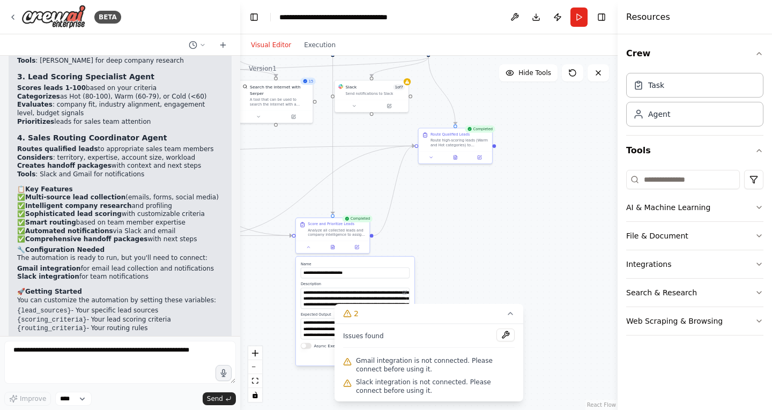
drag, startPoint x: 558, startPoint y: 198, endPoint x: 491, endPoint y: 236, distance: 77.0
click at [491, 236] on div ".deletable-edge-delete-btn { width: 20px; height: 20px; border: 0px solid #ffff…" at bounding box center [428, 233] width 377 height 354
click at [454, 136] on div "Route Qualified Leads Route high-scoring leads (Warm and Hot categories) to app…" at bounding box center [459, 139] width 58 height 16
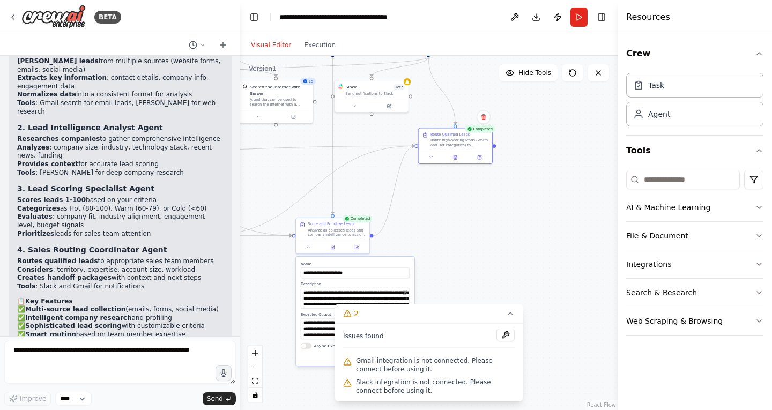
scroll to position [858, 0]
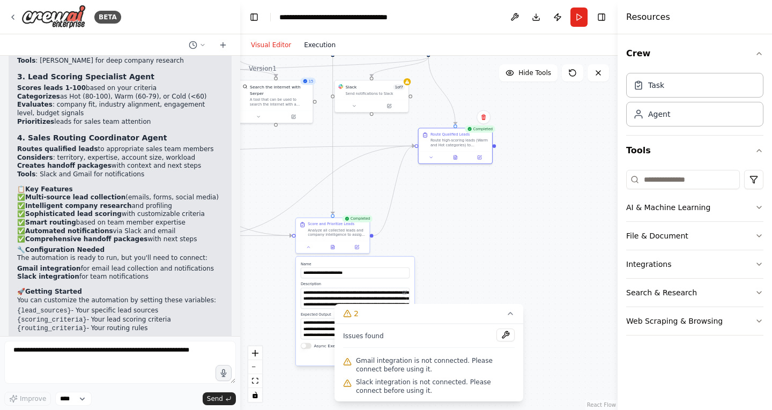
click at [320, 47] on button "Execution" at bounding box center [319, 45] width 44 height 13
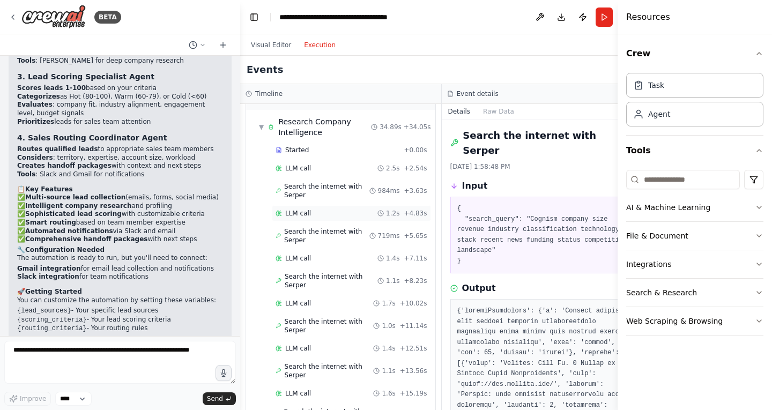
scroll to position [893, 0]
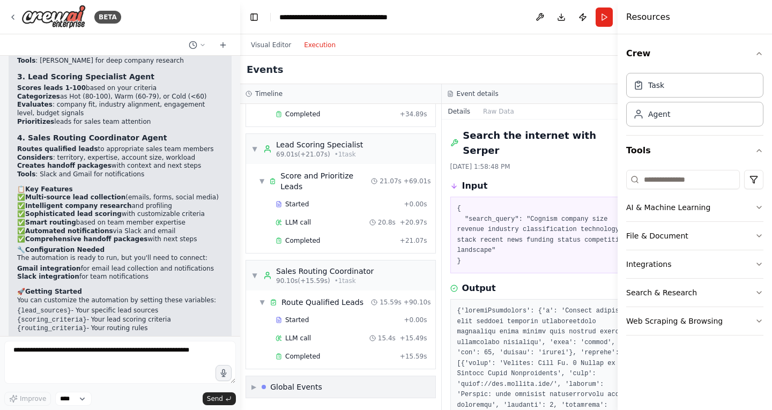
click at [314, 384] on div "Global Events" at bounding box center [296, 386] width 52 height 11
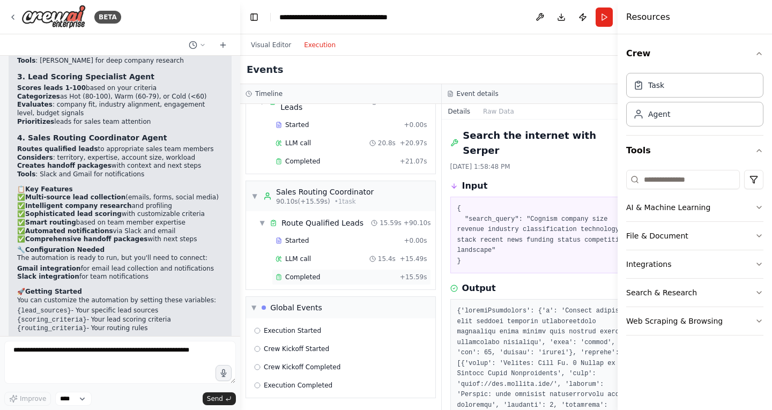
click at [349, 275] on div "Completed" at bounding box center [335, 277] width 120 height 9
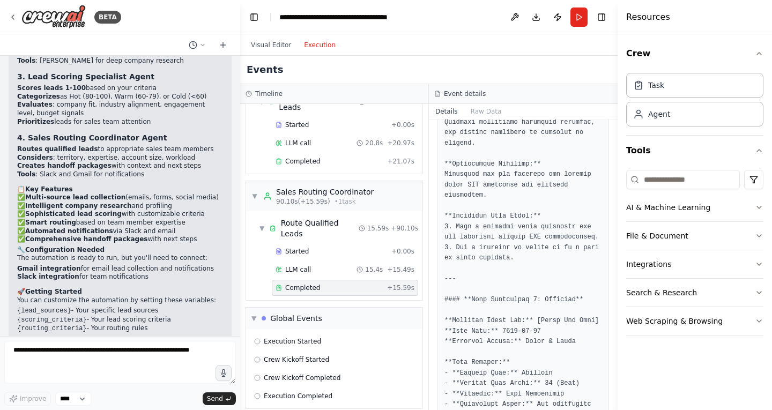
scroll to position [1377, 0]
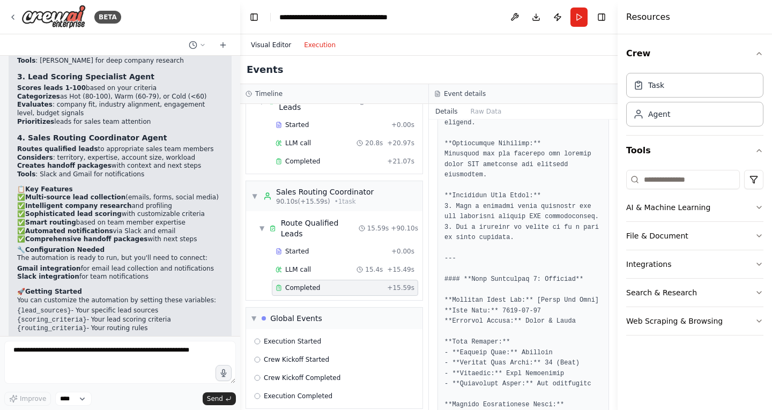
click at [274, 42] on button "Visual Editor" at bounding box center [270, 45] width 53 height 13
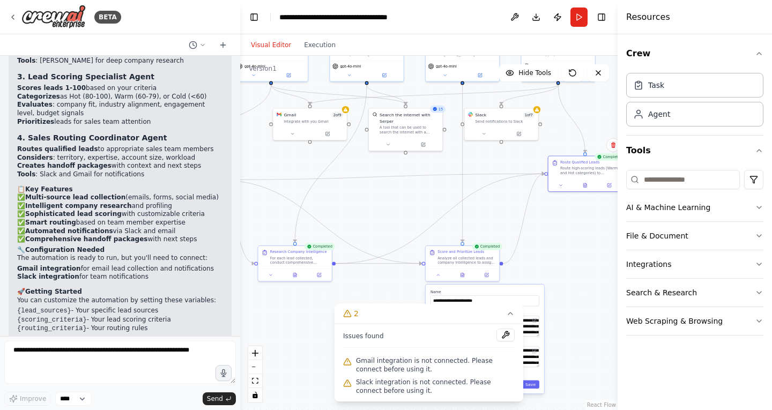
drag, startPoint x: 422, startPoint y: 201, endPoint x: 554, endPoint y: 229, distance: 134.7
click at [554, 229] on div ".deletable-edge-delete-btn { width: 20px; height: 20px; border: 0px solid #ffff…" at bounding box center [428, 233] width 377 height 354
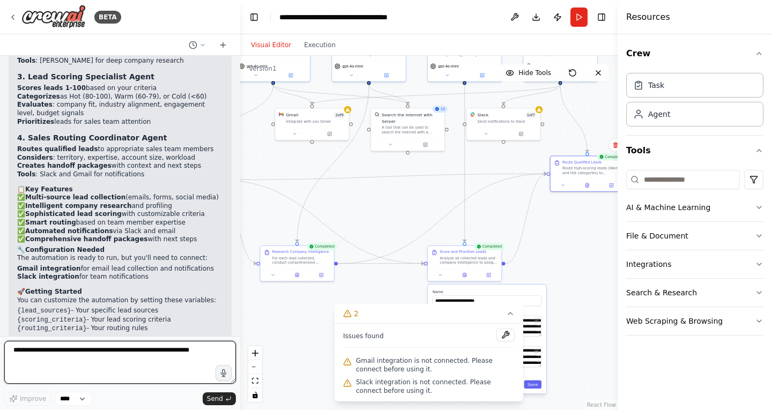
click at [68, 354] on textarea at bounding box center [119, 362] width 231 height 43
type textarea "*"
type textarea "**********"
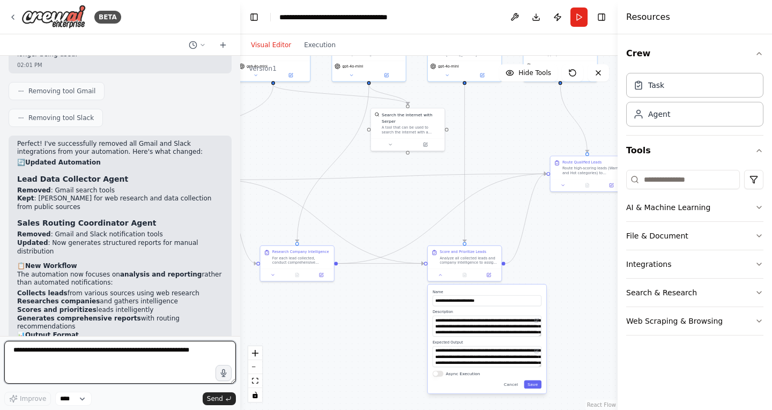
scroll to position [1523, 0]
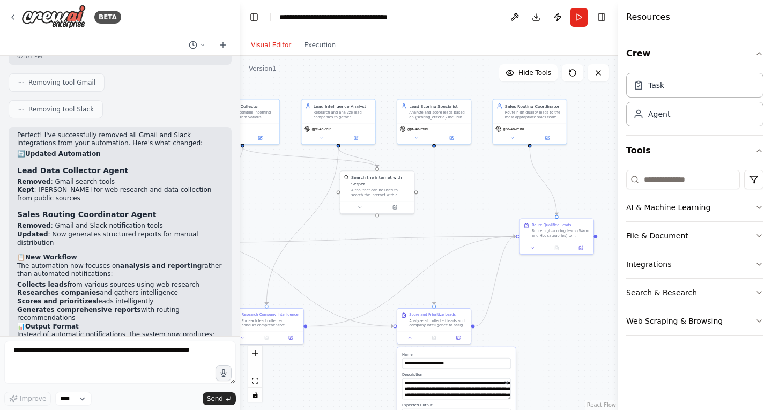
drag, startPoint x: 296, startPoint y: 160, endPoint x: 263, endPoint y: 222, distance: 70.2
click at [263, 222] on div ".deletable-edge-delete-btn { width: 20px; height: 20px; border: 0px solid #ffff…" at bounding box center [428, 233] width 377 height 354
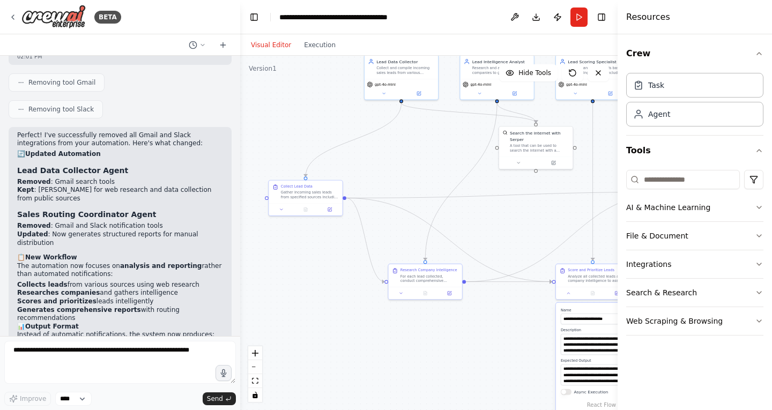
drag, startPoint x: 370, startPoint y: 228, endPoint x: 539, endPoint y: 186, distance: 173.9
click at [539, 186] on div ".deletable-edge-delete-btn { width: 20px; height: 20px; border: 0px solid #ffff…" at bounding box center [428, 233] width 377 height 354
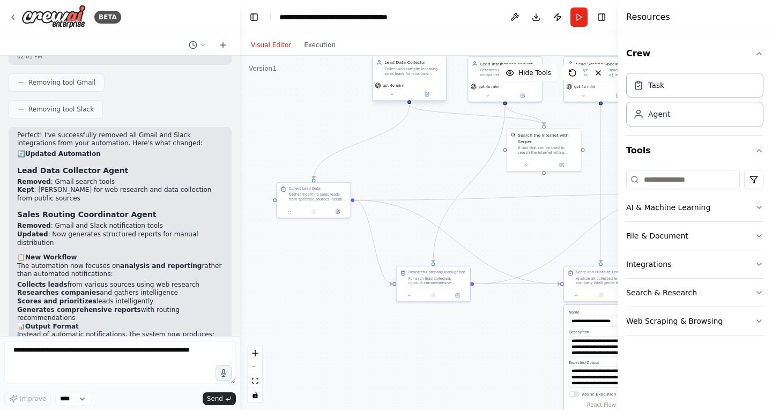
click at [414, 72] on div "Collect and compile incoming sales leads from various sources including {lead_s…" at bounding box center [413, 71] width 58 height 10
click at [424, 80] on div "gpt-4o-mini" at bounding box center [408, 90] width 73 height 20
click at [432, 89] on div "gpt-4o-mini" at bounding box center [408, 90] width 73 height 20
click at [431, 92] on button at bounding box center [427, 94] width 34 height 7
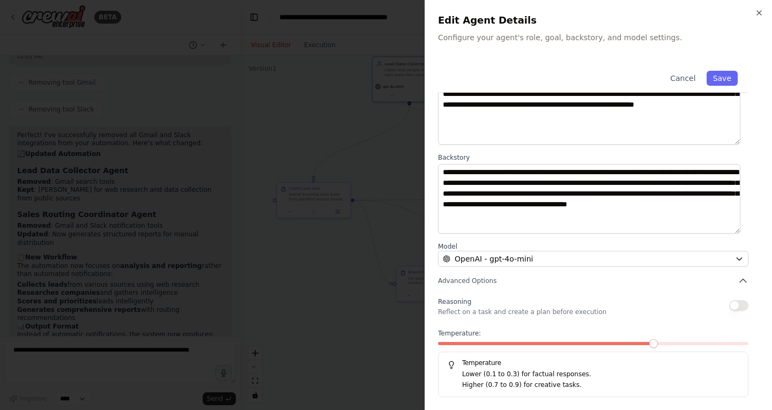
scroll to position [0, 0]
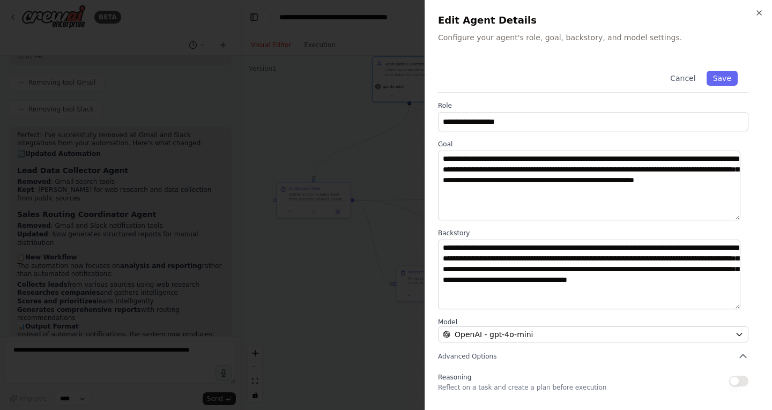
click at [386, 173] on div at bounding box center [386, 205] width 772 height 410
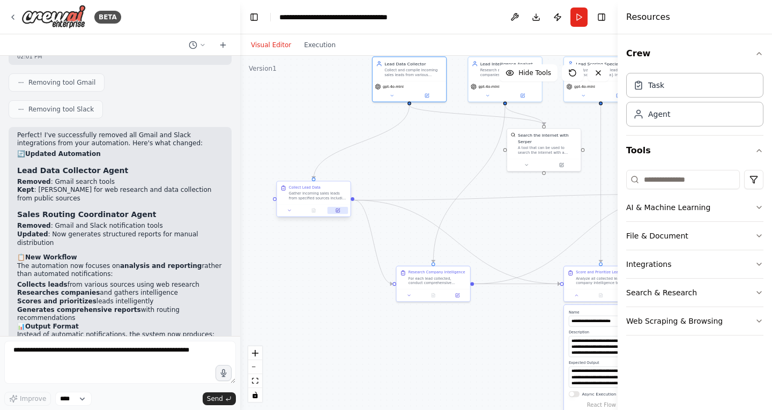
click at [340, 211] on button at bounding box center [337, 210] width 20 height 7
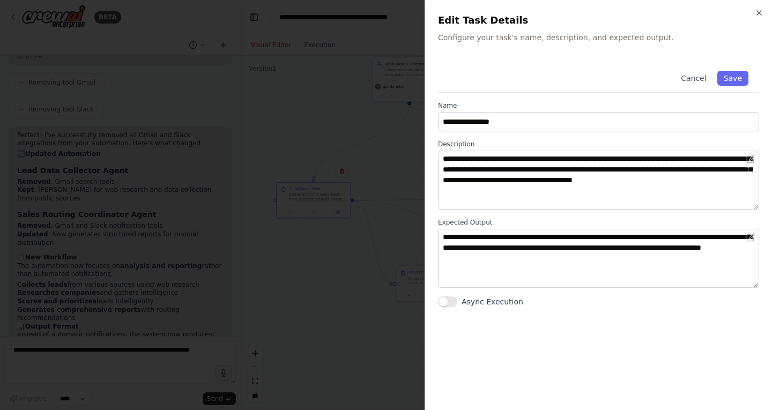
click at [374, 171] on div at bounding box center [386, 205] width 772 height 410
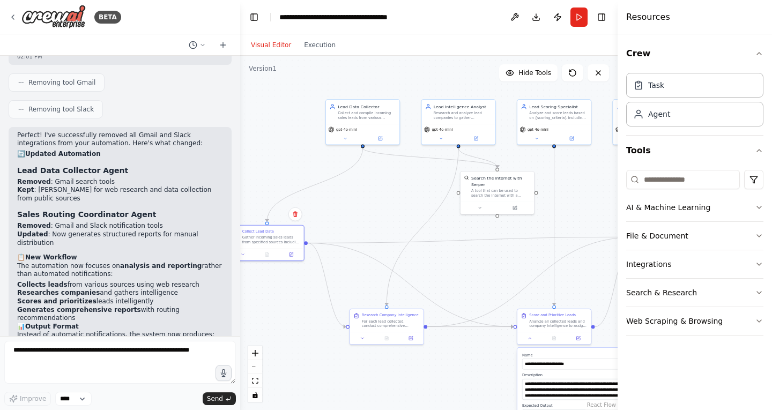
drag, startPoint x: 431, startPoint y: 164, endPoint x: 384, endPoint y: 207, distance: 63.0
click at [384, 207] on div ".deletable-edge-delete-btn { width: 20px; height: 20px; border: 0px solid #ffff…" at bounding box center [428, 233] width 377 height 354
drag, startPoint x: 506, startPoint y: 185, endPoint x: 423, endPoint y: 216, distance: 88.7
click at [423, 216] on div "A tool that can be used to search the internet with a search_query. Supports di…" at bounding box center [419, 221] width 59 height 10
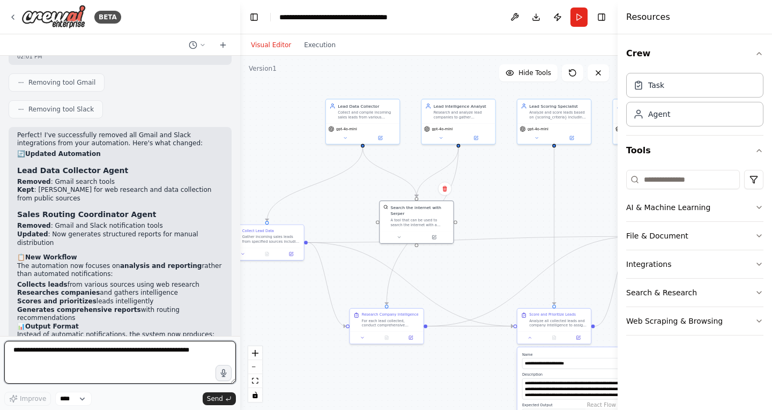
click at [110, 349] on textarea at bounding box center [119, 362] width 231 height 43
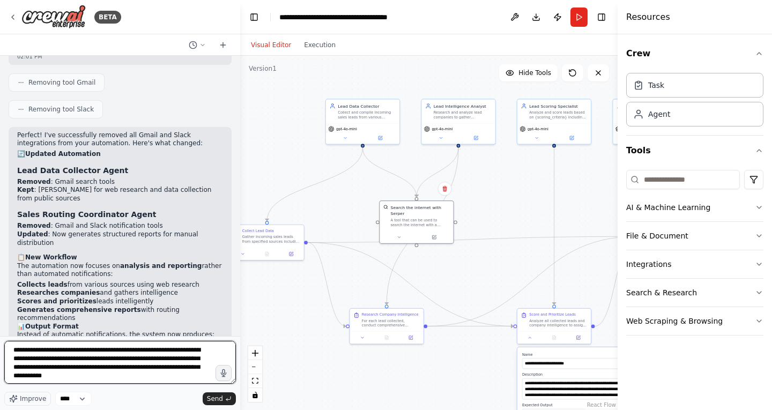
type textarea "**********"
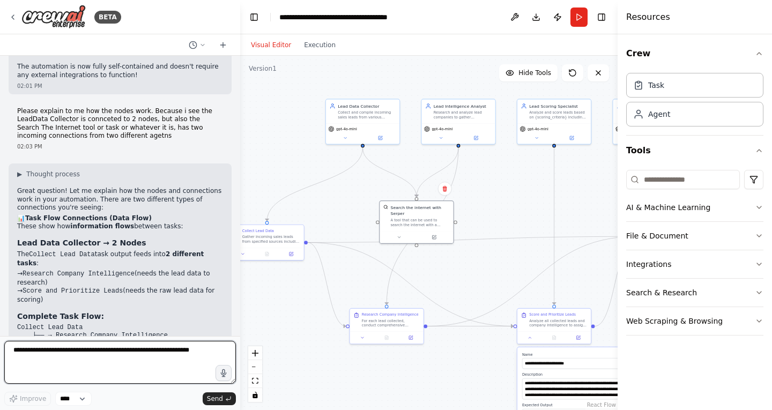
scroll to position [1843, 0]
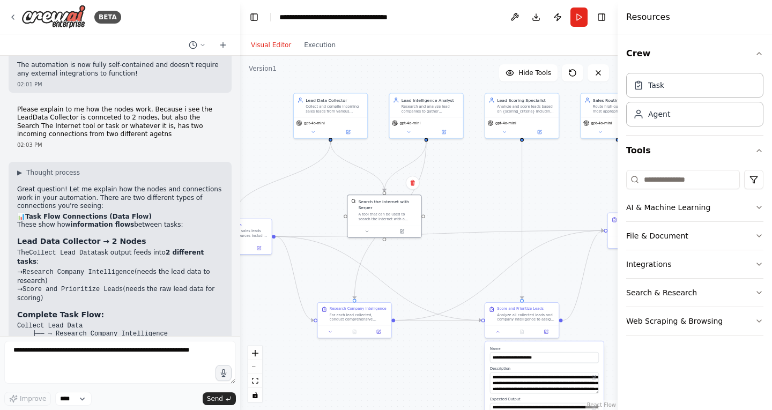
drag, startPoint x: 518, startPoint y: 279, endPoint x: 485, endPoint y: 273, distance: 32.7
click at [485, 273] on div ".deletable-edge-delete-btn { width: 20px; height: 20px; border: 0px solid #ffff…" at bounding box center [428, 233] width 377 height 354
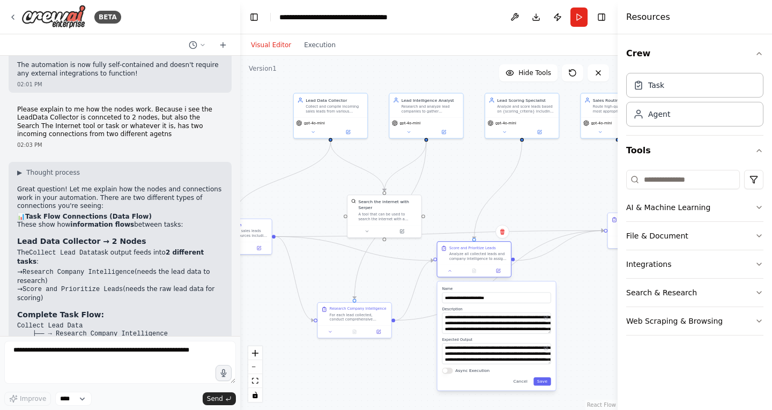
drag, startPoint x: 539, startPoint y: 322, endPoint x: 489, endPoint y: 261, distance: 78.4
click at [489, 261] on div "Score and Prioritize Leads Analyze all collected leads and company intelligence…" at bounding box center [473, 253] width 73 height 23
click at [522, 380] on button "Cancel" at bounding box center [520, 381] width 21 height 9
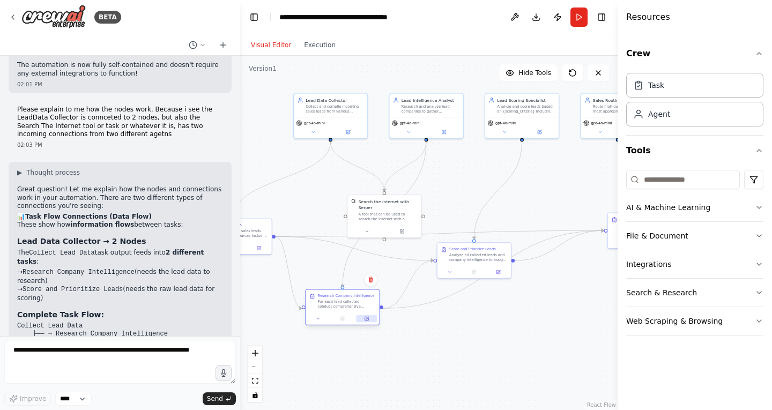
drag, startPoint x: 365, startPoint y: 323, endPoint x: 357, endPoint y: 316, distance: 10.2
click at [357, 316] on div "Research Company Intelligence For each lead collected, conduct comprehensive co…" at bounding box center [342, 307] width 74 height 36
click at [462, 319] on div ".deletable-edge-delete-btn { width: 20px; height: 20px; border: 0px solid #ffff…" at bounding box center [428, 233] width 377 height 354
drag, startPoint x: 465, startPoint y: 251, endPoint x: 433, endPoint y: 257, distance: 31.6
click at [433, 257] on div "Score and Prioritize Leads Analyze all collected leads and company intelligence…" at bounding box center [448, 259] width 58 height 16
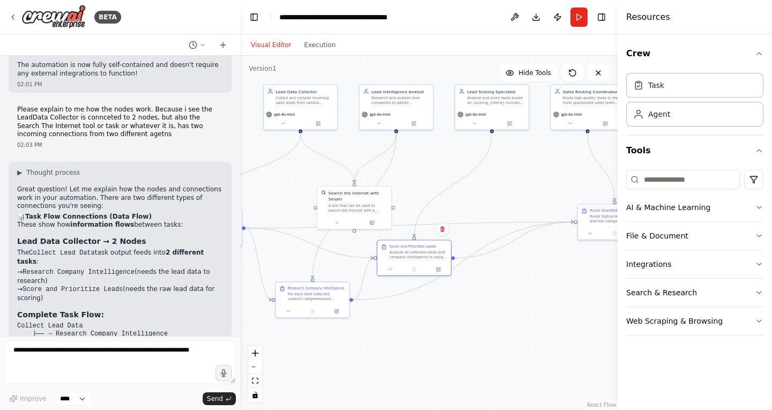
drag, startPoint x: 490, startPoint y: 210, endPoint x: 477, endPoint y: 201, distance: 15.8
click at [477, 201] on div ".deletable-edge-delete-btn { width: 20px; height: 20px; border: 0px solid #ffff…" at bounding box center [428, 233] width 377 height 354
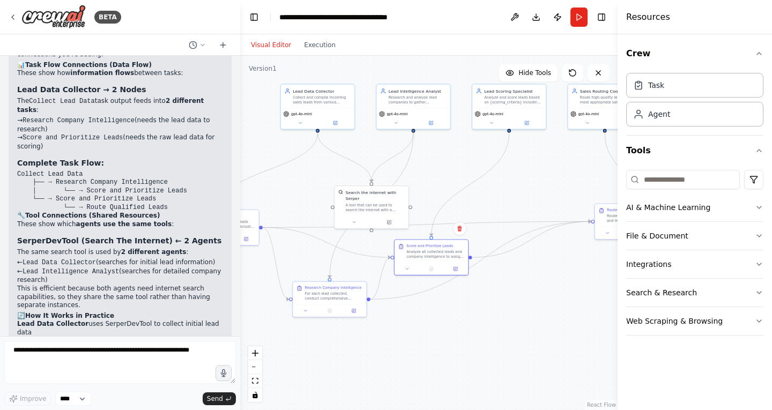
scroll to position [2006, 0]
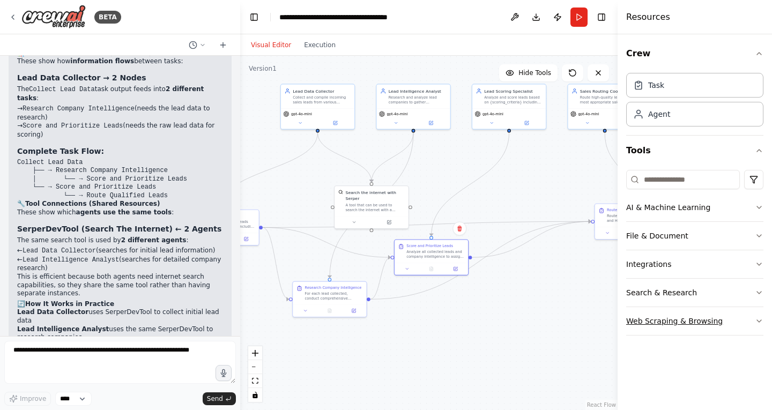
click at [714, 323] on button "Web Scraping & Browsing" at bounding box center [694, 321] width 137 height 28
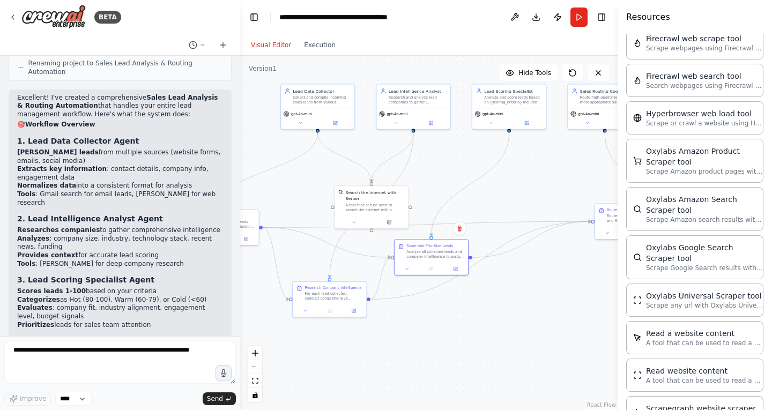
scroll to position [564, 0]
